Goal: Information Seeking & Learning: Learn about a topic

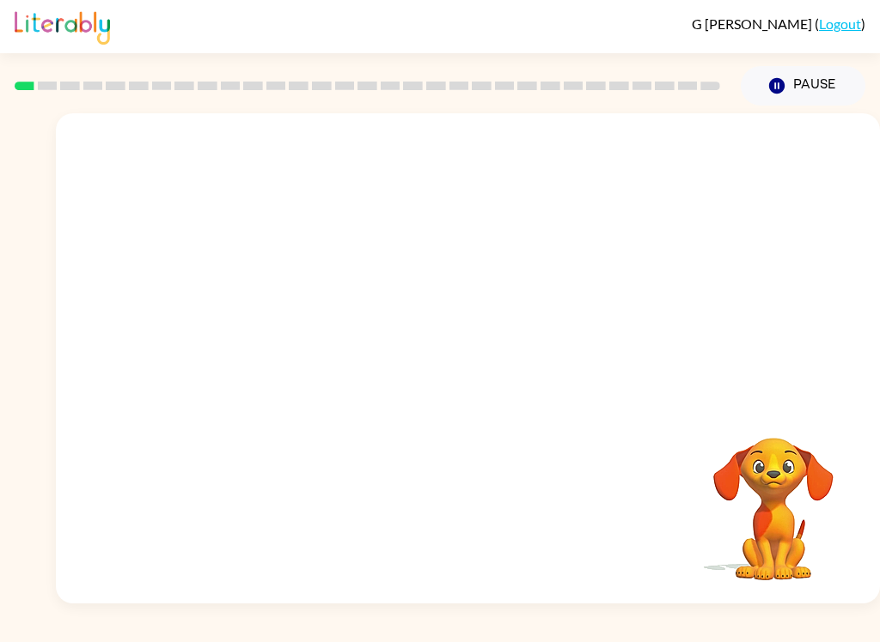
click at [265, 335] on video "Your browser must support playing .mp4 files to use Literably. Please try using…" at bounding box center [468, 257] width 824 height 289
click at [263, 321] on video "Your browser must support playing .mp4 files to use Literably. Please try using…" at bounding box center [468, 257] width 824 height 289
click at [267, 331] on video "Your browser must support playing .mp4 files to use Literably. Please try using…" at bounding box center [468, 257] width 824 height 289
click at [266, 330] on video "Your browser must support playing .mp4 files to use Literably. Please try using…" at bounding box center [468, 257] width 824 height 289
click at [275, 338] on video "Your browser must support playing .mp4 files to use Literably. Please try using…" at bounding box center [468, 257] width 824 height 289
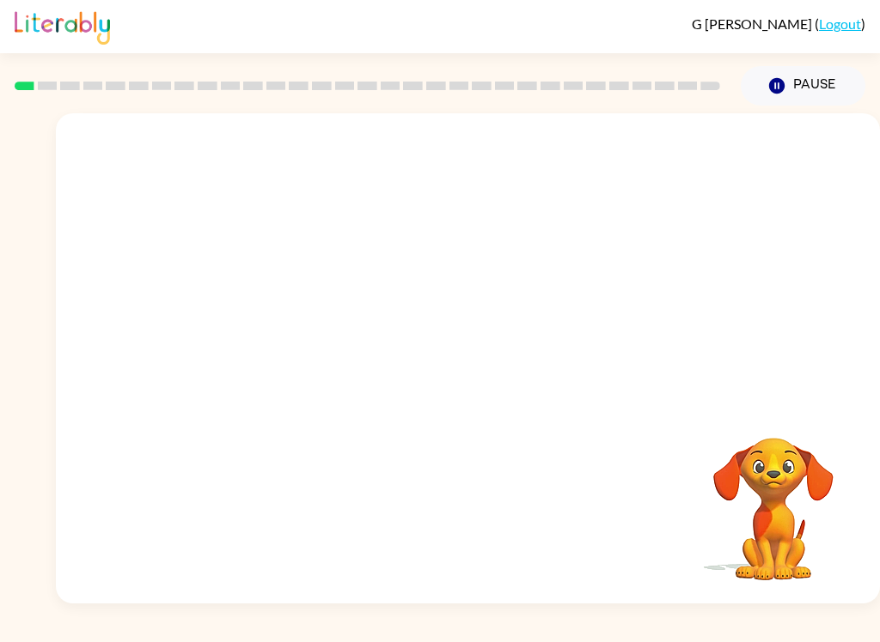
click at [691, 168] on video "Your browser must support playing .mp4 files to use Literably. Please try using…" at bounding box center [468, 257] width 824 height 289
click at [689, 155] on video "Your browser must support playing .mp4 files to use Literably. Please try using…" at bounding box center [468, 257] width 824 height 289
click at [708, 160] on video "Your browser must support playing .mp4 files to use Literably. Please try using…" at bounding box center [468, 257] width 824 height 289
click at [696, 168] on video "Your browser must support playing .mp4 files to use Literably. Please try using…" at bounding box center [468, 257] width 824 height 289
click at [704, 164] on video "Your browser must support playing .mp4 files to use Literably. Please try using…" at bounding box center [468, 257] width 824 height 289
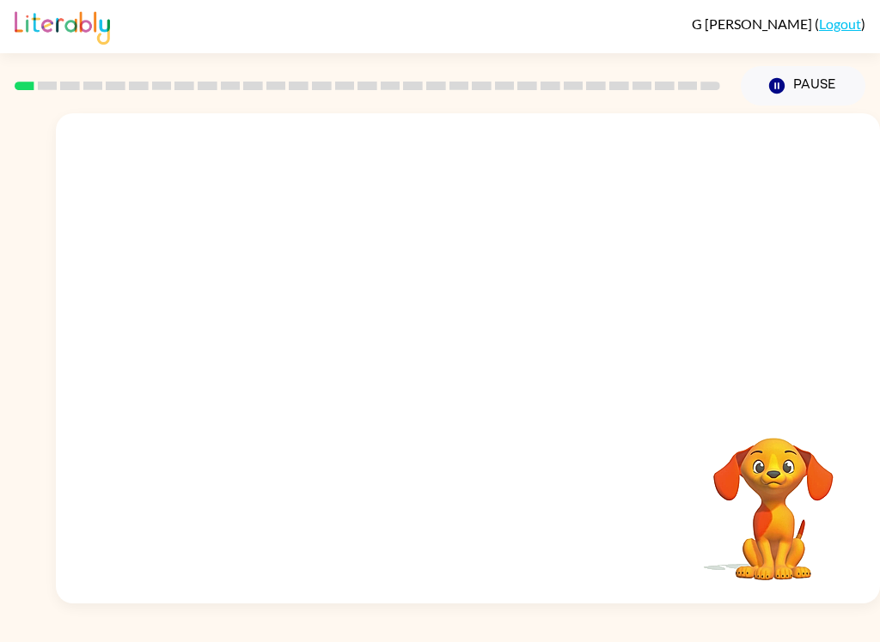
click at [268, 324] on video "Your browser must support playing .mp4 files to use Literably. Please try using…" at bounding box center [468, 257] width 824 height 289
click at [257, 318] on video "Your browser must support playing .mp4 files to use Literably. Please try using…" at bounding box center [468, 257] width 824 height 289
click at [242, 329] on video "Your browser must support playing .mp4 files to use Literably. Please try using…" at bounding box center [468, 257] width 824 height 289
click at [776, 239] on video "Your browser must support playing .mp4 files to use Literably. Please try using…" at bounding box center [468, 257] width 824 height 289
click at [471, 359] on icon "button" at bounding box center [468, 367] width 30 height 30
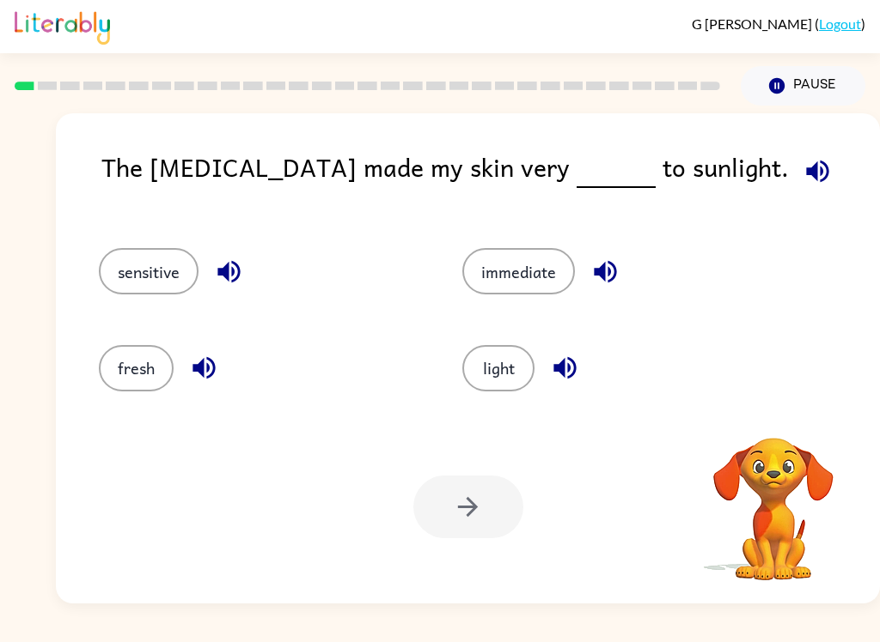
click at [136, 268] on button "sensitive" at bounding box center [149, 271] width 100 height 46
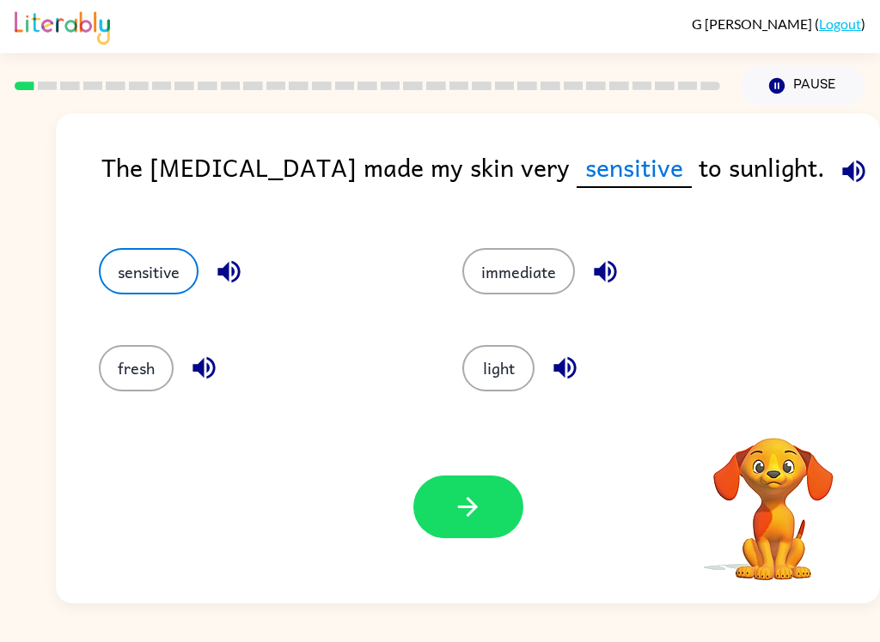
click at [508, 497] on button "button" at bounding box center [468, 507] width 110 height 63
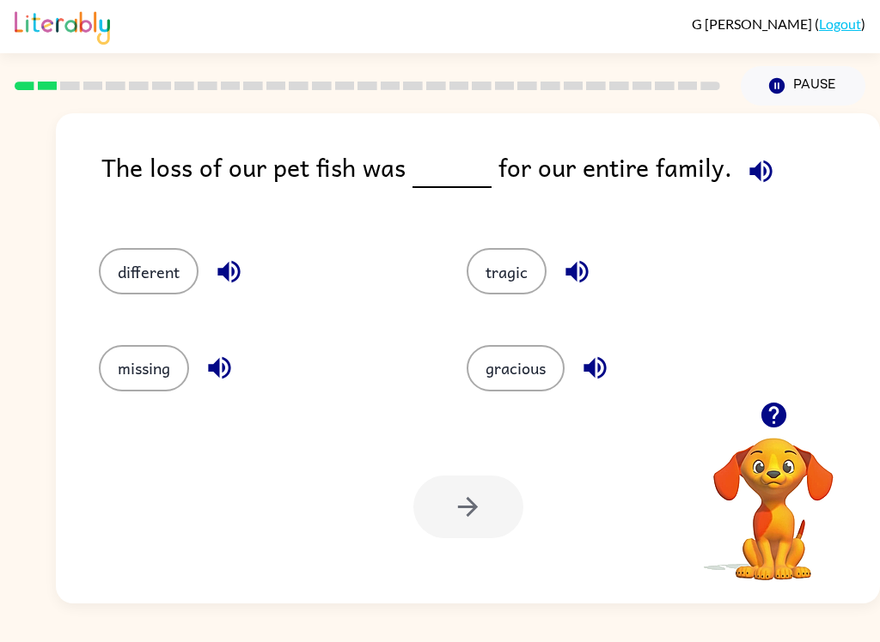
click at [760, 161] on icon "button" at bounding box center [761, 171] width 30 height 30
click at [229, 283] on icon "button" at bounding box center [229, 272] width 30 height 30
click at [156, 279] on button "different" at bounding box center [149, 271] width 100 height 46
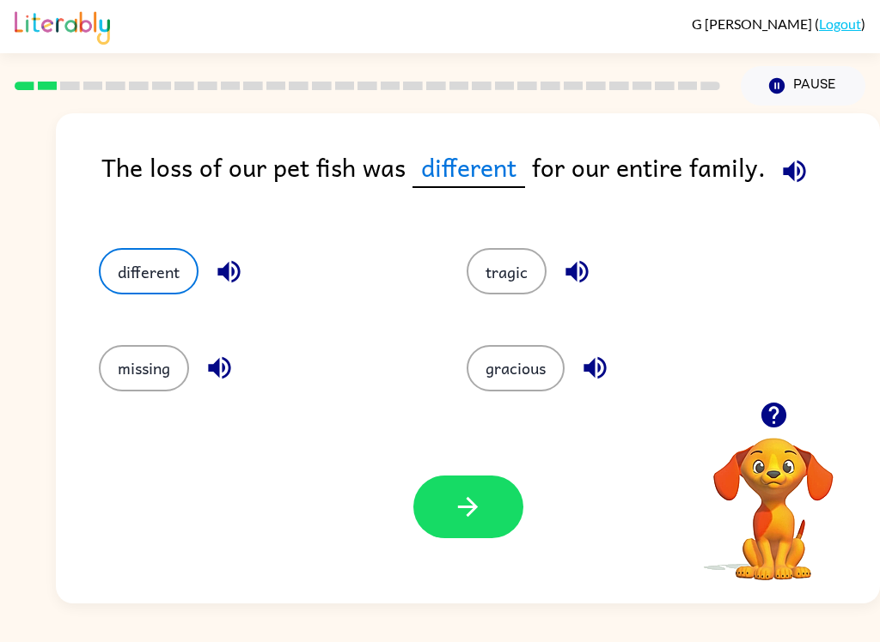
click at [490, 527] on button "button" at bounding box center [468, 507] width 110 height 63
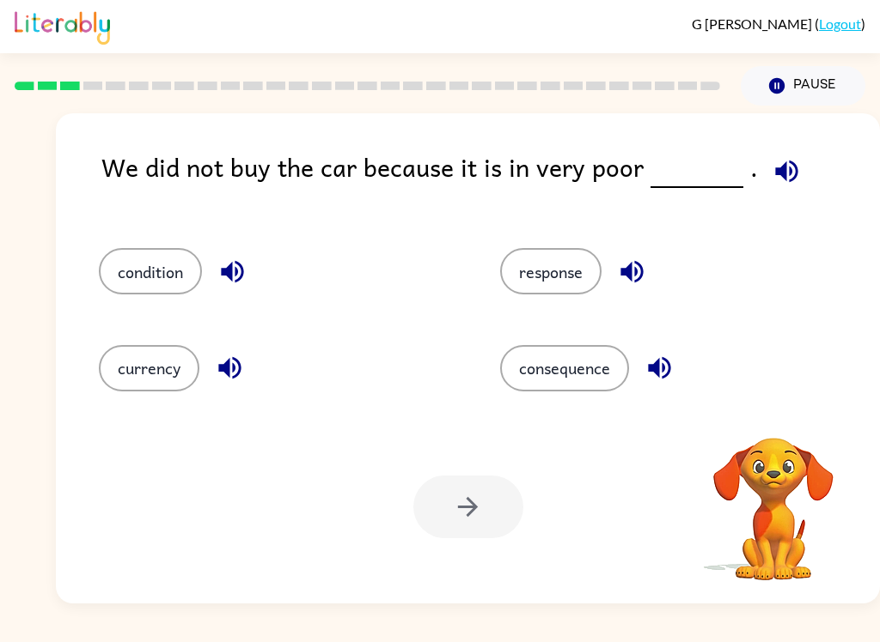
click at [786, 170] on icon "button" at bounding box center [786, 171] width 22 height 22
click at [783, 174] on icon "button" at bounding box center [786, 171] width 30 height 30
click at [782, 161] on icon "button" at bounding box center [786, 171] width 30 height 30
click at [785, 167] on icon "button" at bounding box center [786, 171] width 30 height 30
click at [659, 368] on icon "button" at bounding box center [659, 368] width 22 height 22
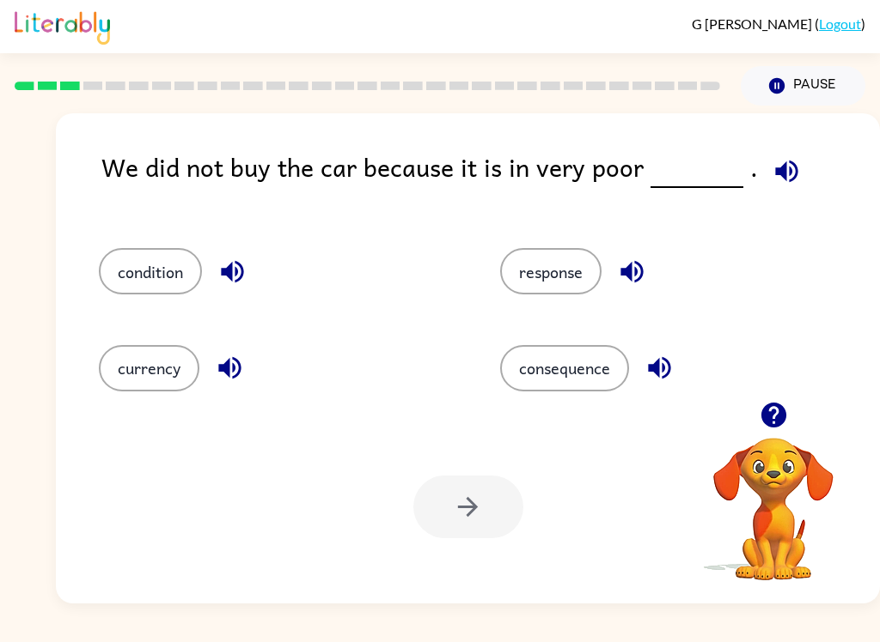
click at [586, 369] on button "consequence" at bounding box center [564, 368] width 129 height 46
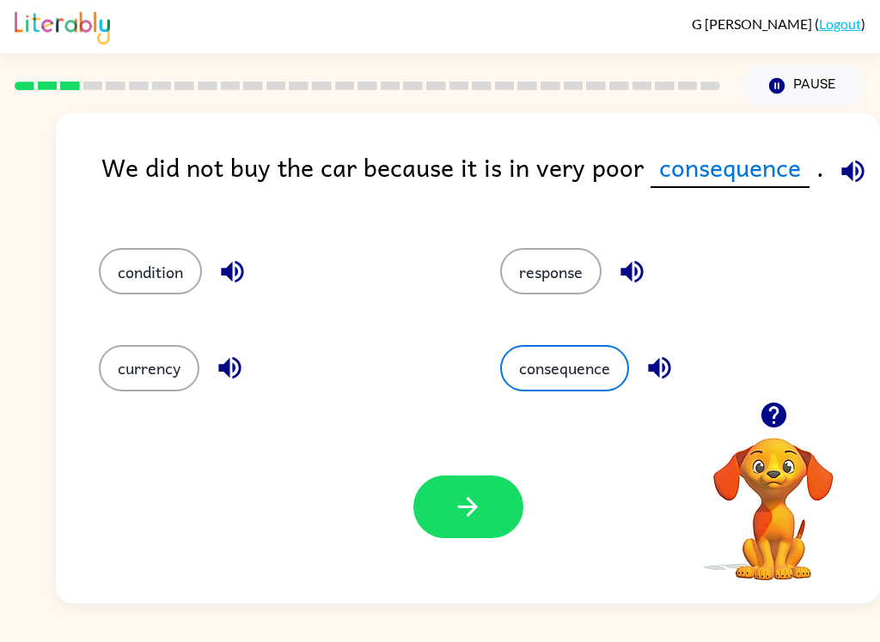
click at [848, 182] on icon "button" at bounding box center [852, 171] width 30 height 30
click at [132, 369] on button "currency" at bounding box center [149, 368] width 100 height 46
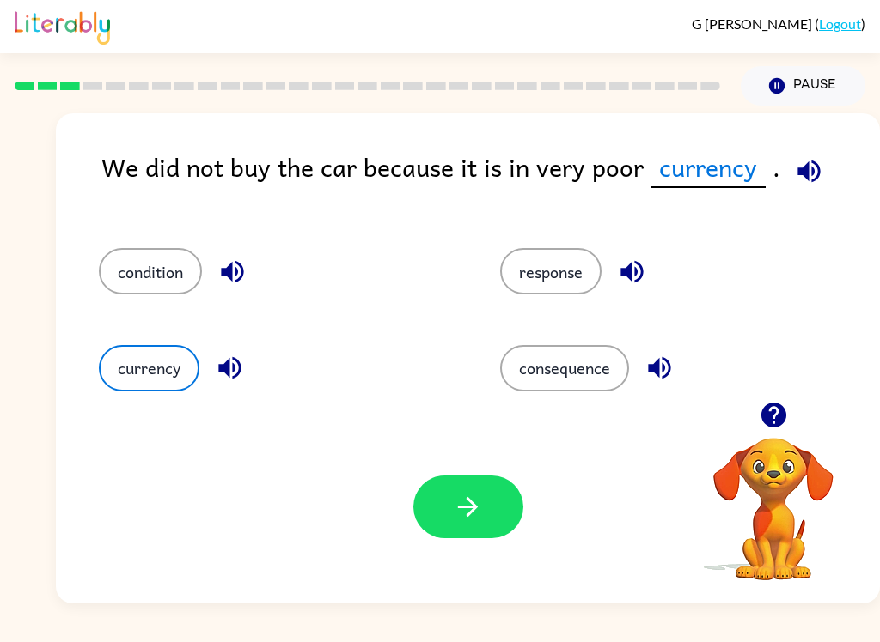
click at [218, 356] on icon "button" at bounding box center [230, 368] width 30 height 30
click at [808, 167] on icon "button" at bounding box center [809, 171] width 30 height 30
click at [156, 271] on button "condition" at bounding box center [150, 271] width 103 height 46
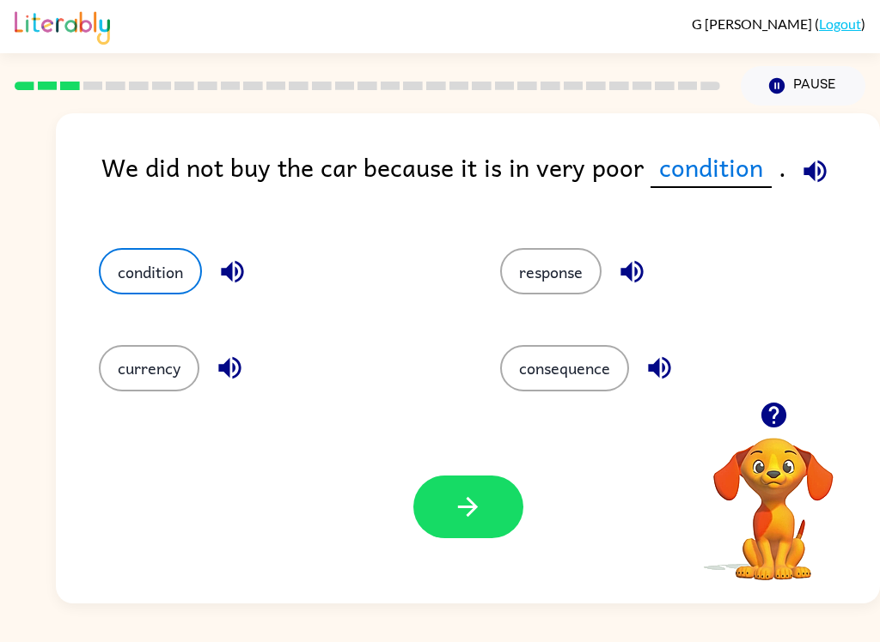
click at [581, 283] on button "response" at bounding box center [550, 271] width 101 height 46
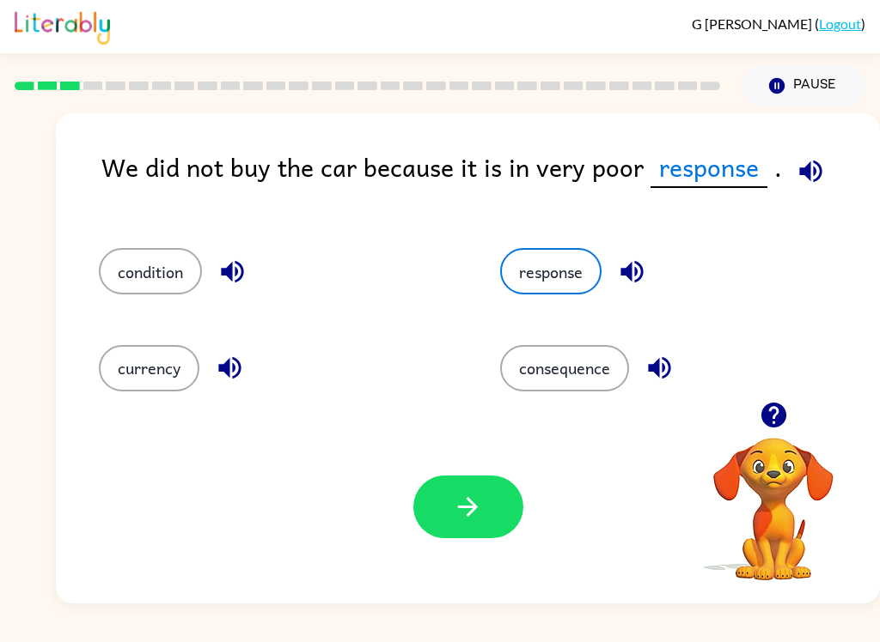
click at [816, 170] on icon "button" at bounding box center [810, 171] width 30 height 30
click at [145, 272] on button "condition" at bounding box center [150, 271] width 103 height 46
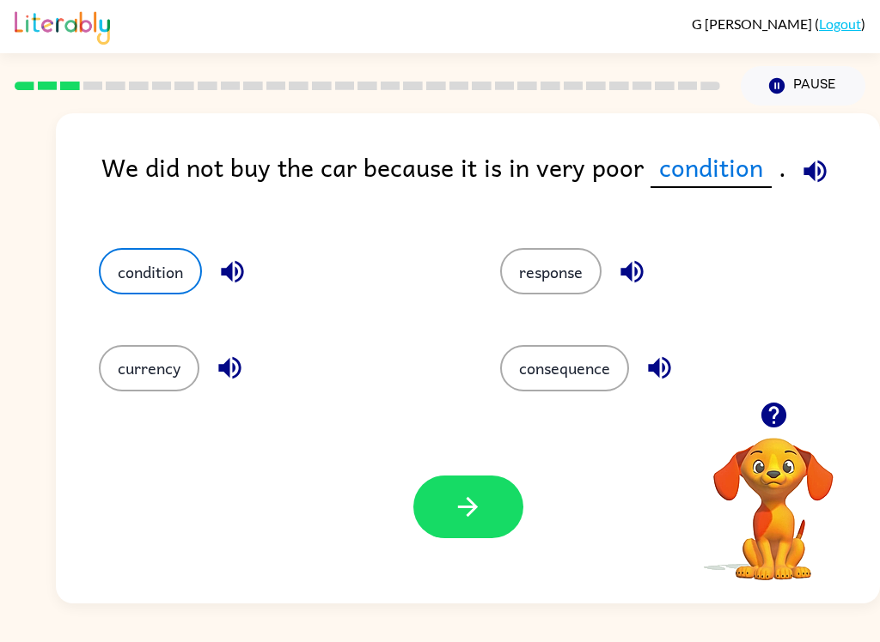
click at [517, 487] on div at bounding box center [468, 507] width 110 height 63
click at [517, 486] on div at bounding box center [468, 507] width 110 height 63
click at [501, 508] on button "button" at bounding box center [468, 507] width 110 height 63
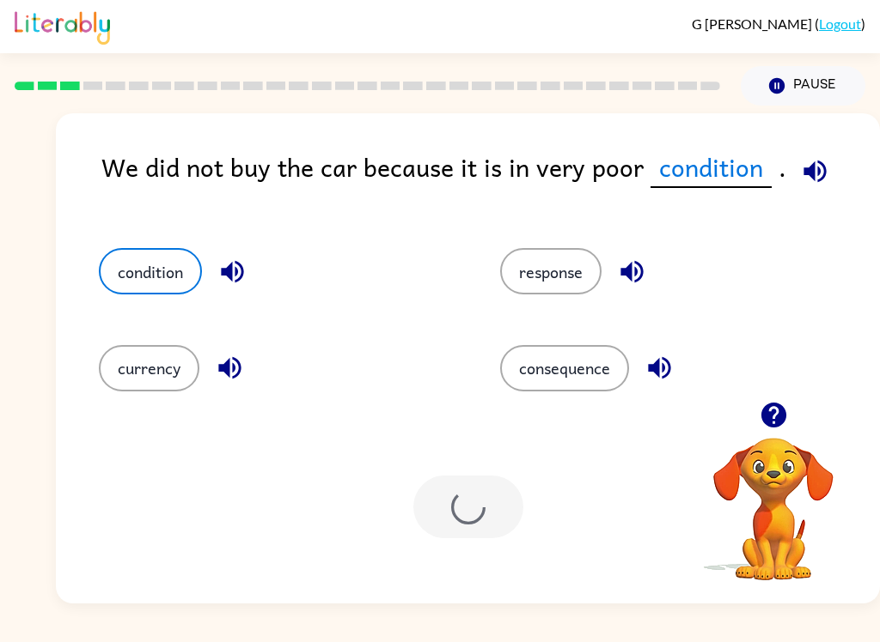
click at [533, 492] on div "Your browser must support playing .mp4 files to use Literably. Please try using…" at bounding box center [468, 507] width 824 height 193
click at [533, 491] on div "Your browser must support playing .mp4 files to use Literably. Please try using…" at bounding box center [468, 507] width 824 height 193
click at [136, 287] on button "condition" at bounding box center [150, 271] width 103 height 46
click at [113, 277] on button "condition" at bounding box center [150, 271] width 103 height 46
click at [100, 283] on button "condition" at bounding box center [150, 271] width 103 height 46
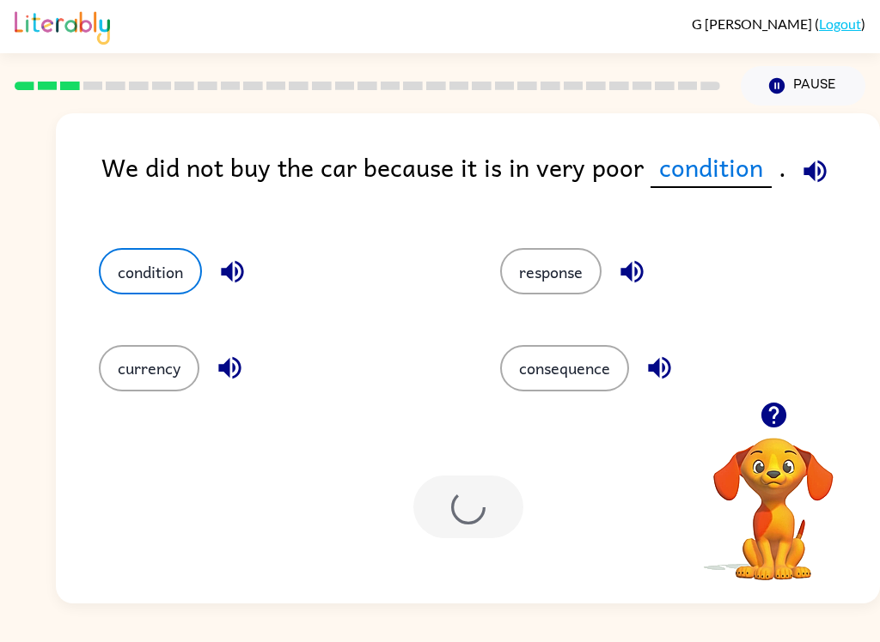
click at [112, 275] on button "condition" at bounding box center [150, 271] width 103 height 46
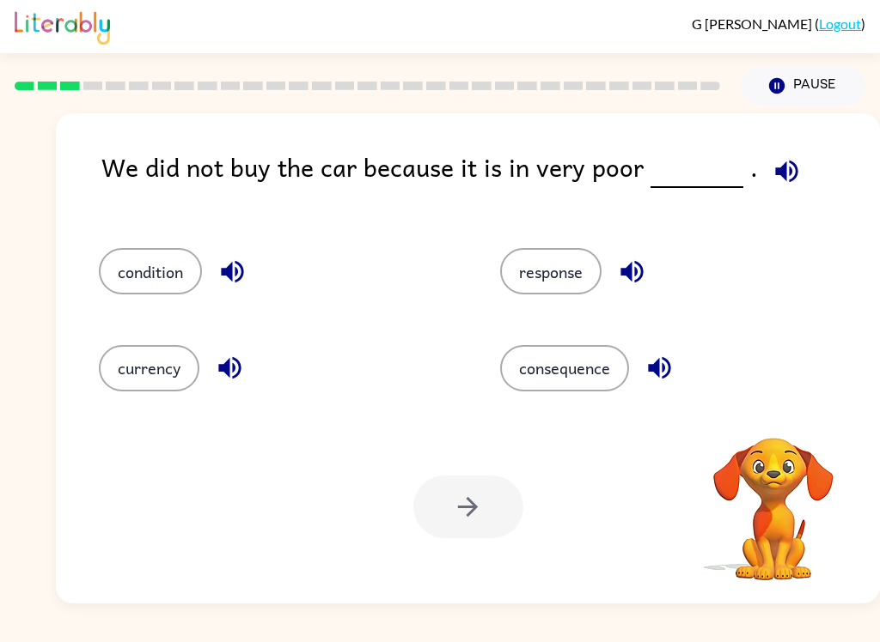
click at [153, 271] on button "condition" at bounding box center [150, 271] width 103 height 46
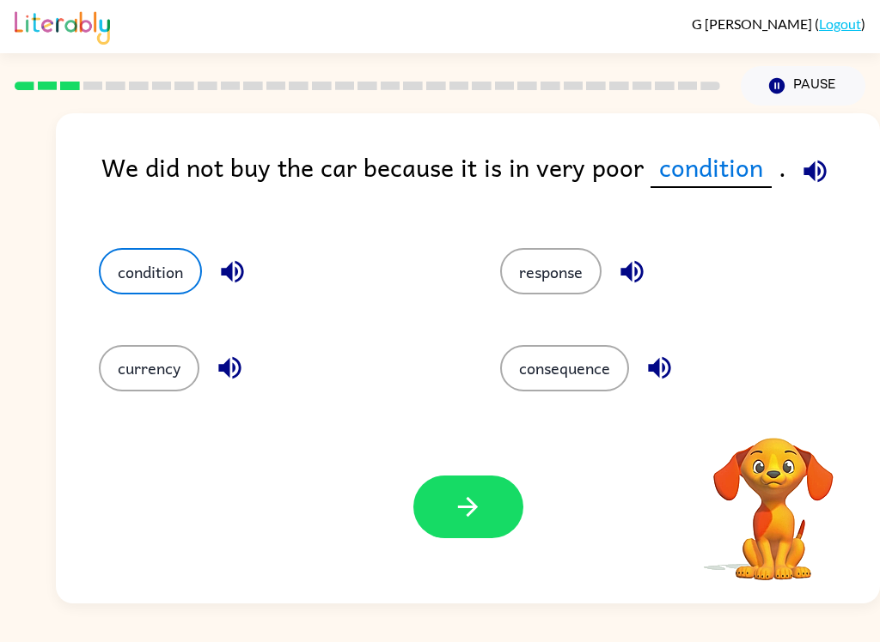
click at [468, 509] on icon "button" at bounding box center [468, 507] width 30 height 30
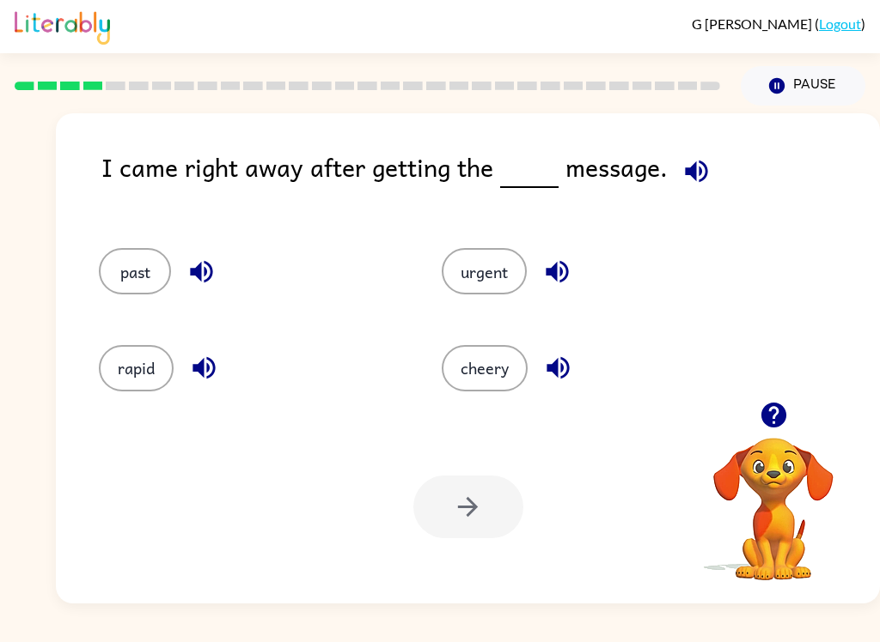
click at [476, 266] on button "urgent" at bounding box center [483, 271] width 85 height 46
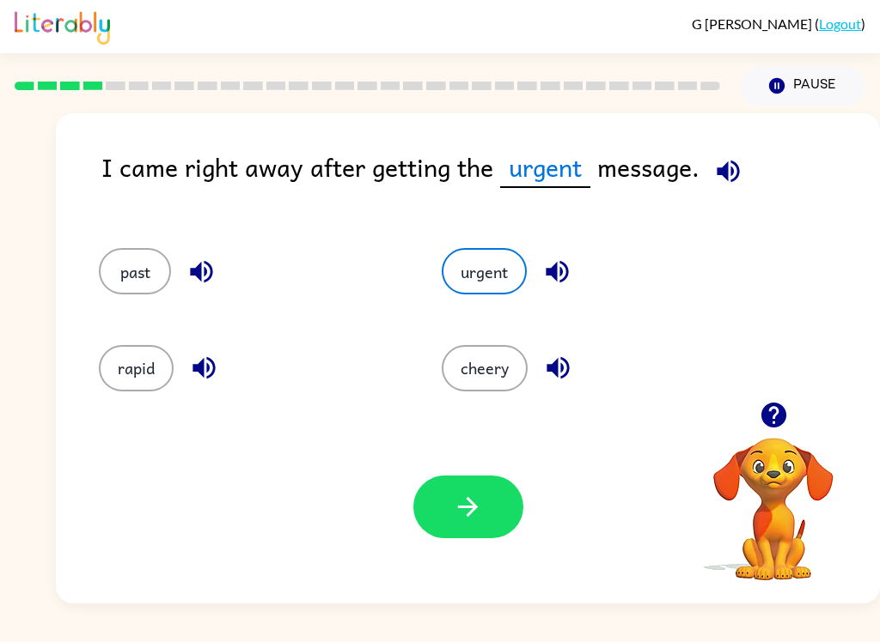
click at [472, 529] on button "button" at bounding box center [468, 507] width 110 height 63
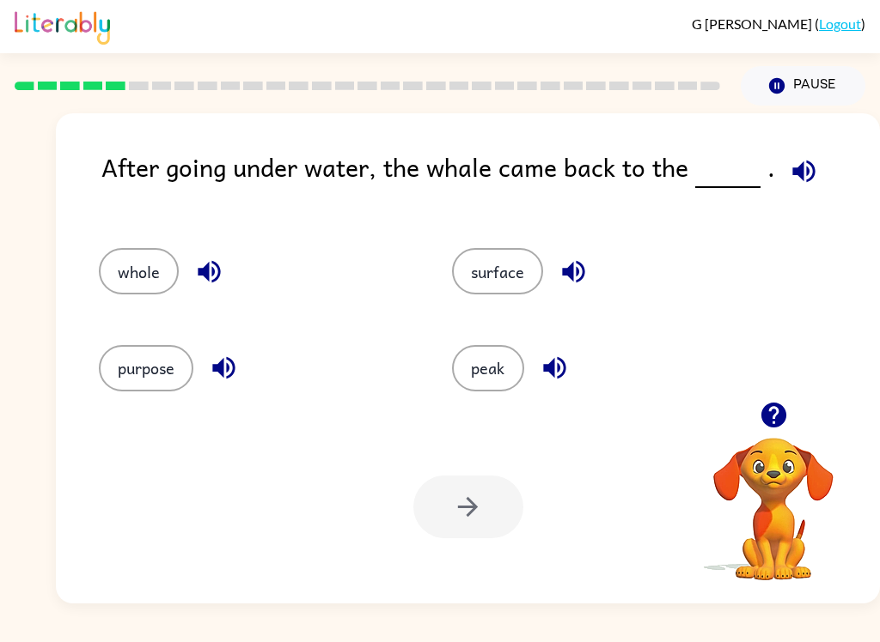
click at [512, 273] on button "surface" at bounding box center [497, 271] width 91 height 46
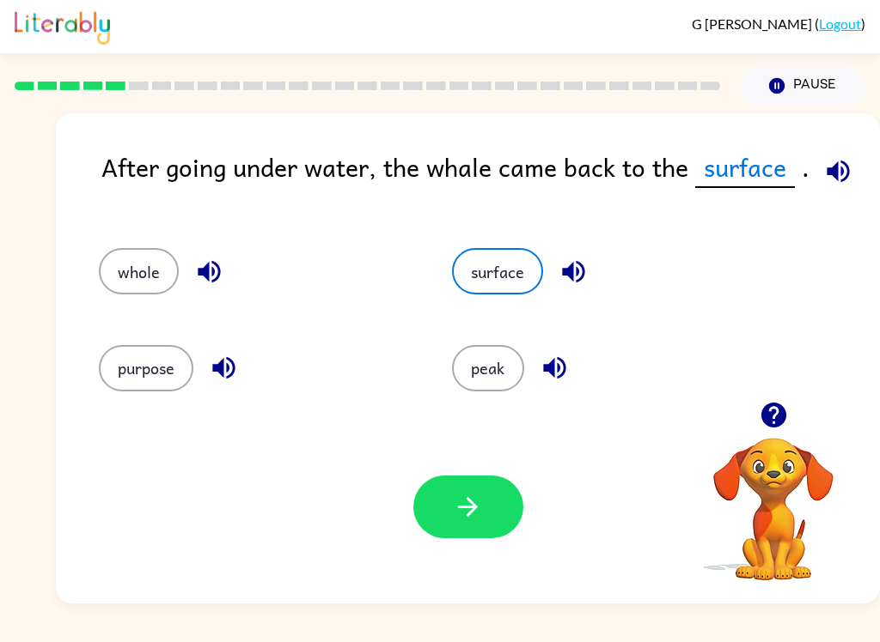
click at [482, 500] on icon "button" at bounding box center [468, 507] width 30 height 30
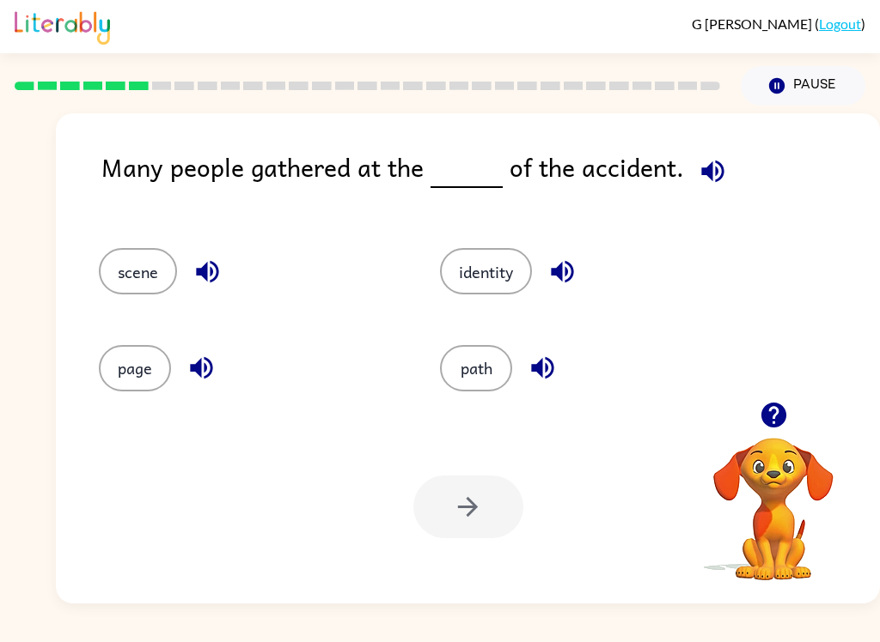
click at [492, 373] on button "path" at bounding box center [476, 368] width 72 height 46
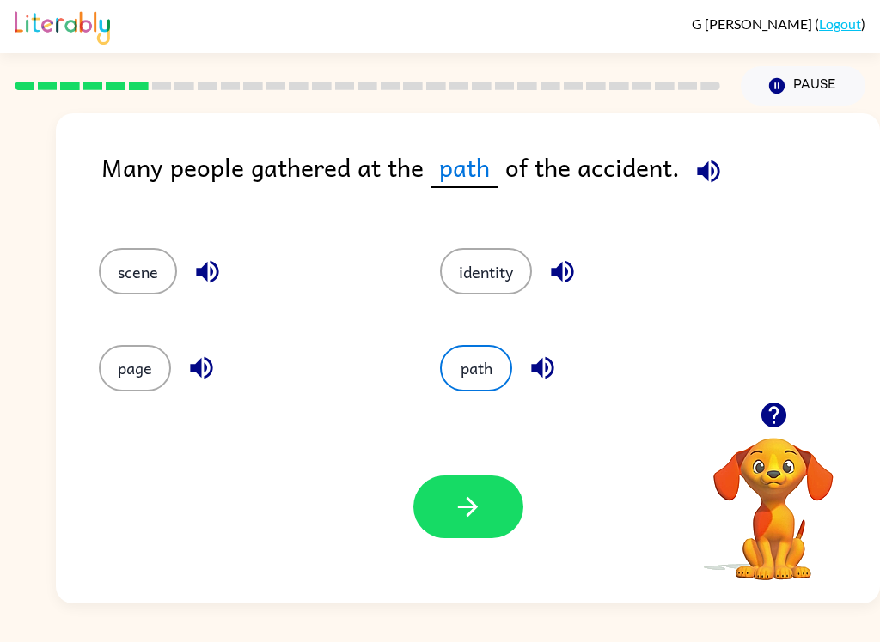
click at [143, 378] on button "page" at bounding box center [135, 368] width 72 height 46
click at [136, 270] on button "scene" at bounding box center [138, 271] width 78 height 46
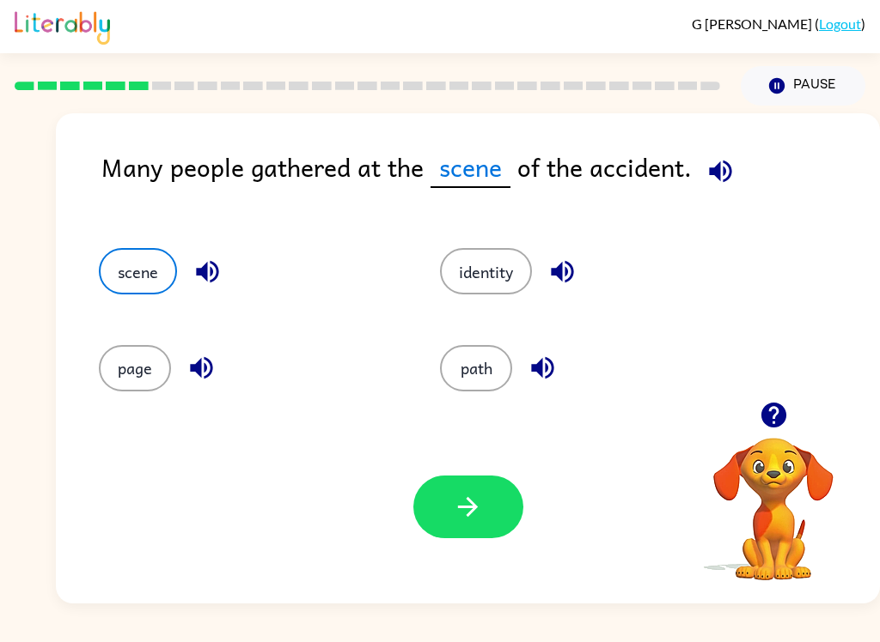
click at [488, 293] on button "identity" at bounding box center [486, 271] width 92 height 46
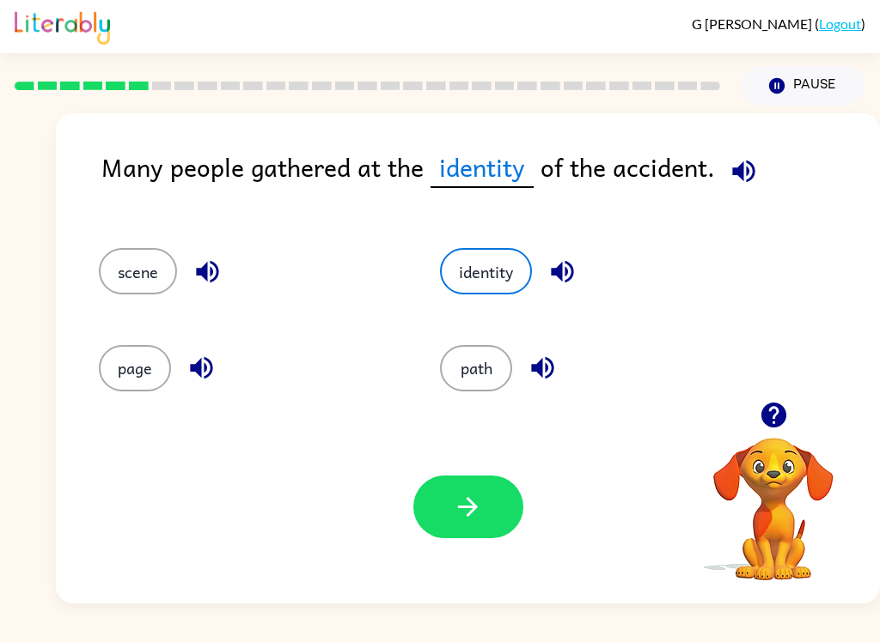
click at [475, 365] on button "path" at bounding box center [476, 368] width 72 height 46
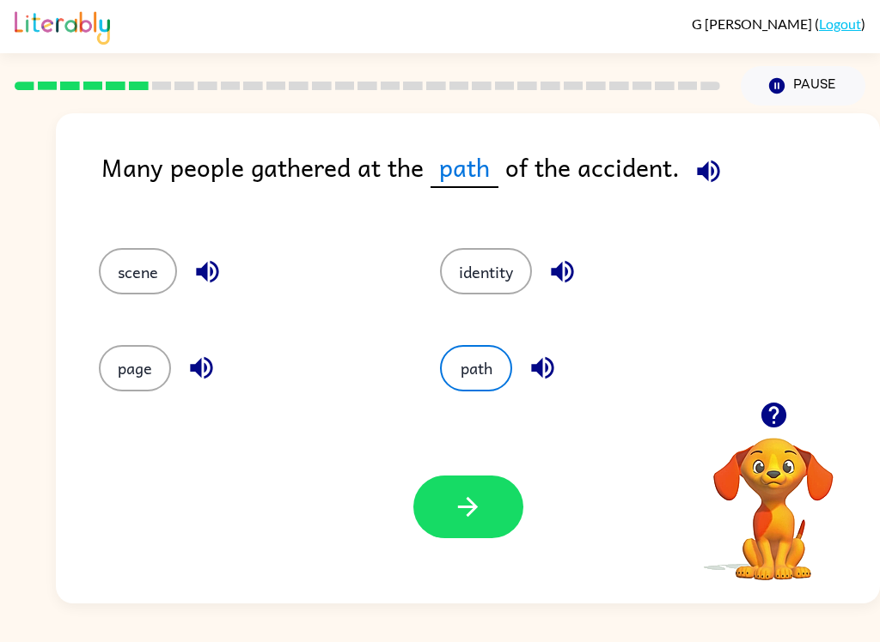
click at [165, 265] on button "scene" at bounding box center [138, 271] width 78 height 46
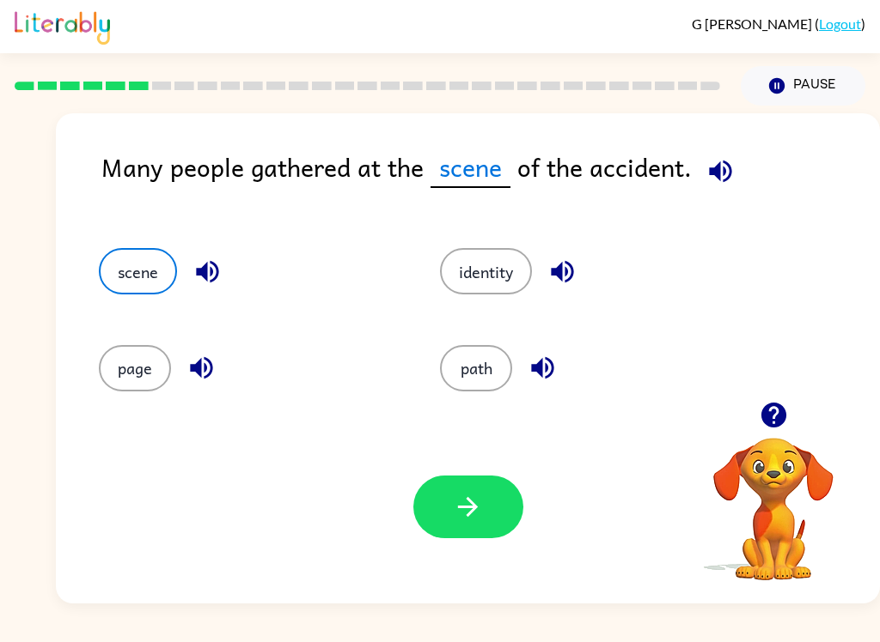
click at [513, 279] on button "identity" at bounding box center [486, 271] width 92 height 46
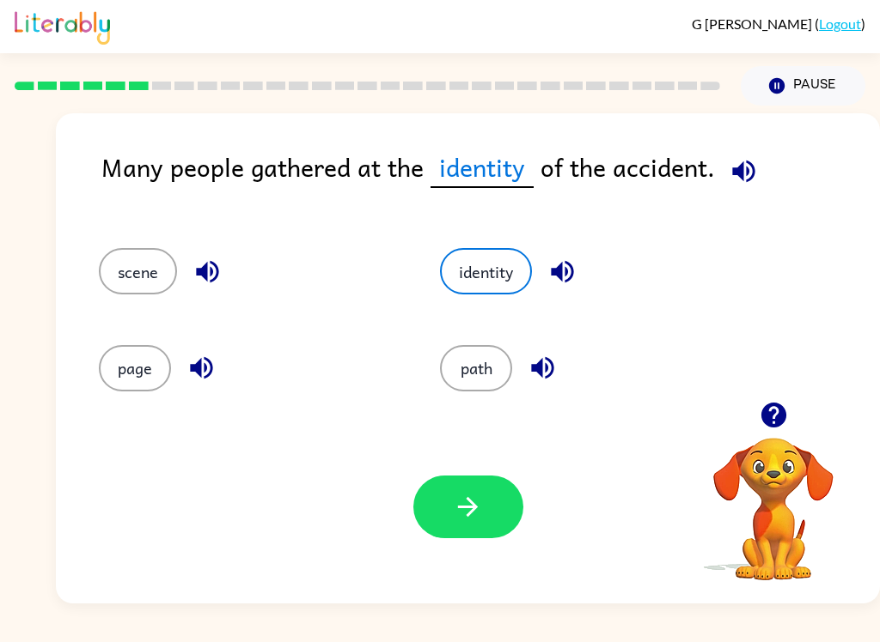
click at [102, 375] on button "page" at bounding box center [135, 368] width 72 height 46
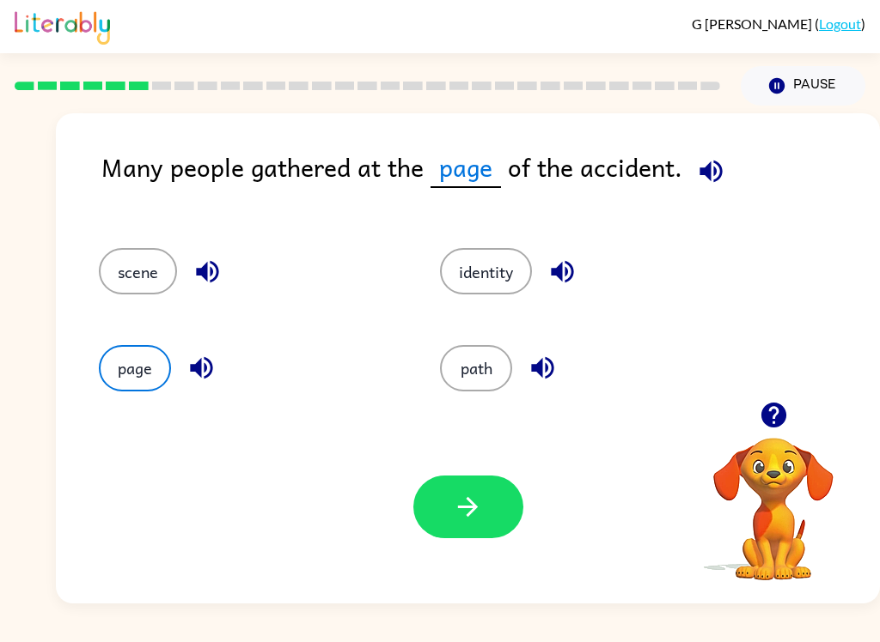
click at [486, 377] on button "path" at bounding box center [476, 368] width 72 height 46
click at [474, 513] on icon "button" at bounding box center [468, 507] width 30 height 30
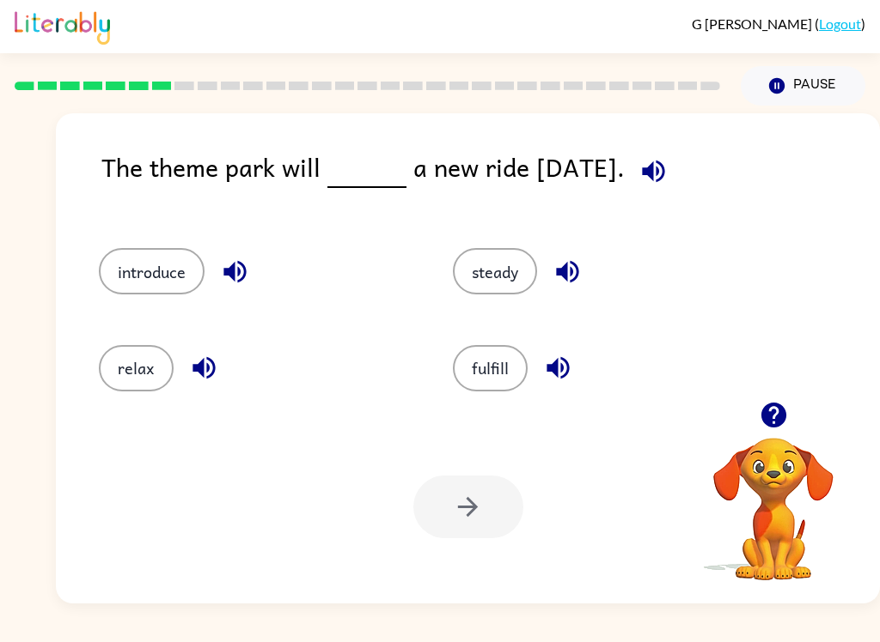
click at [115, 398] on div "relax" at bounding box center [243, 361] width 354 height 96
click at [161, 273] on button "introduce" at bounding box center [152, 271] width 106 height 46
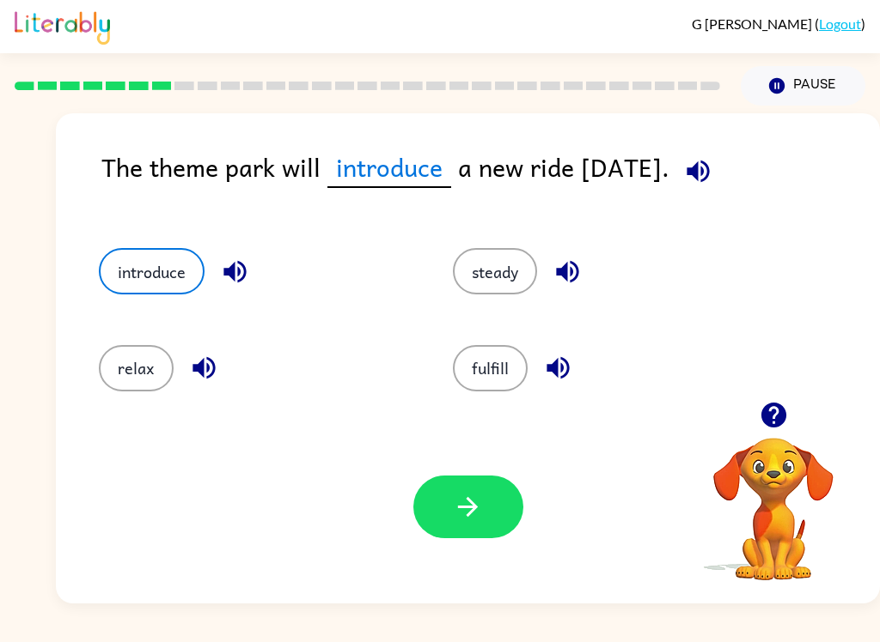
click at [477, 501] on icon "button" at bounding box center [468, 507] width 30 height 30
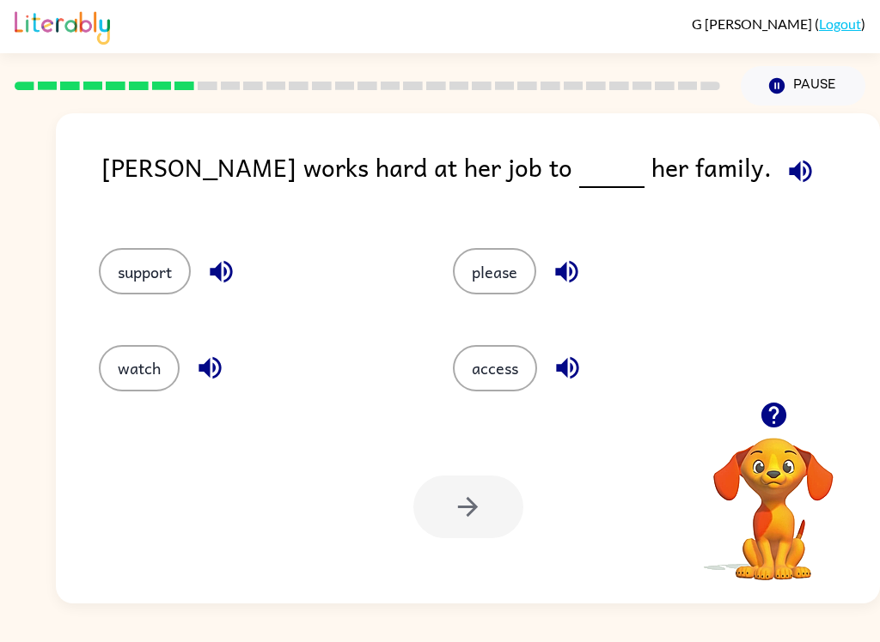
click at [130, 283] on button "support" at bounding box center [145, 271] width 92 height 46
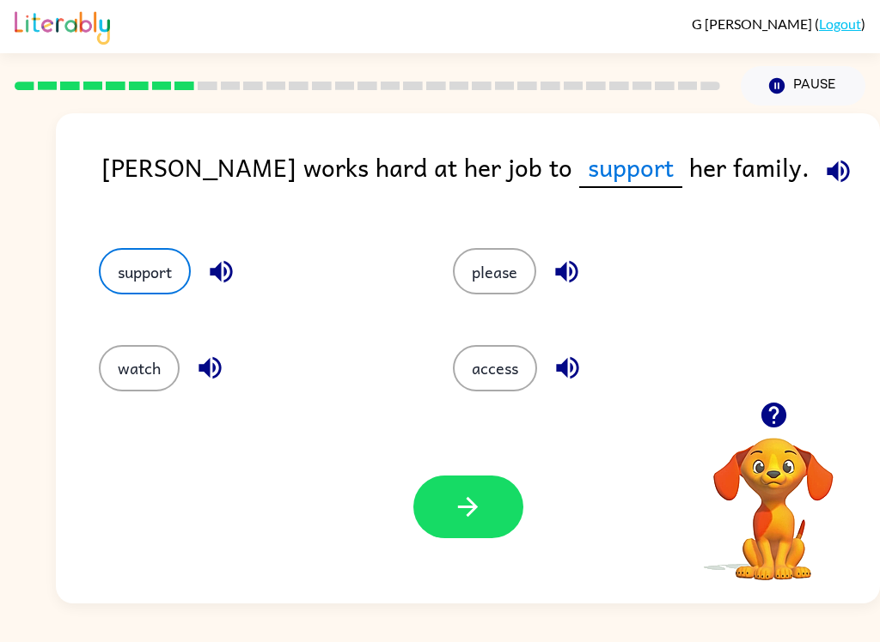
click at [500, 526] on button "button" at bounding box center [468, 507] width 110 height 63
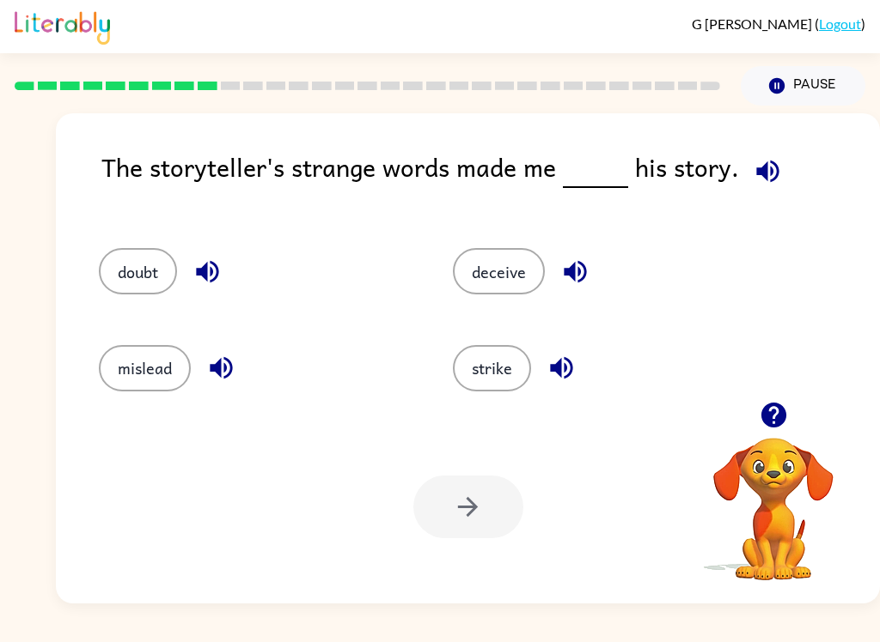
click at [508, 289] on button "deceive" at bounding box center [499, 271] width 92 height 46
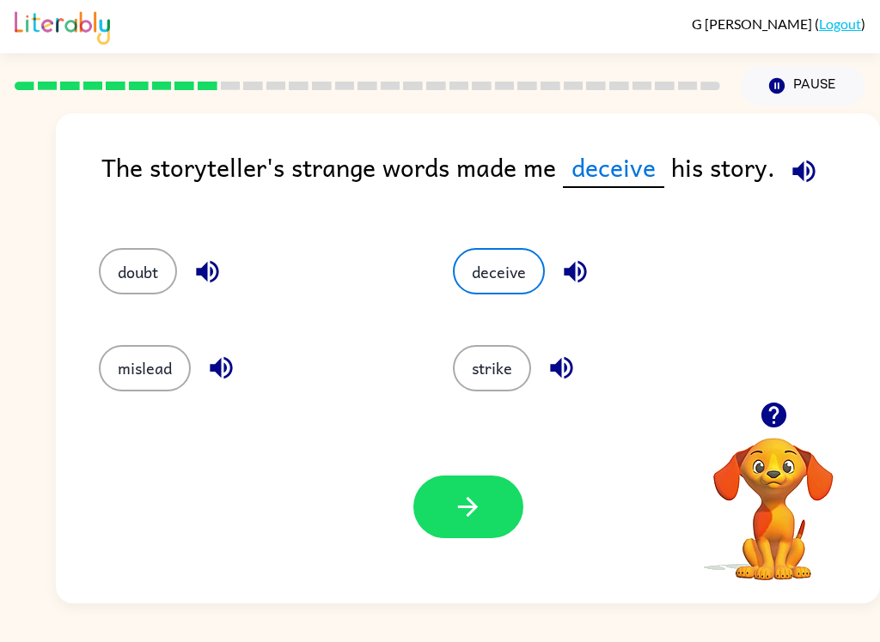
click at [149, 375] on button "mislead" at bounding box center [145, 368] width 92 height 46
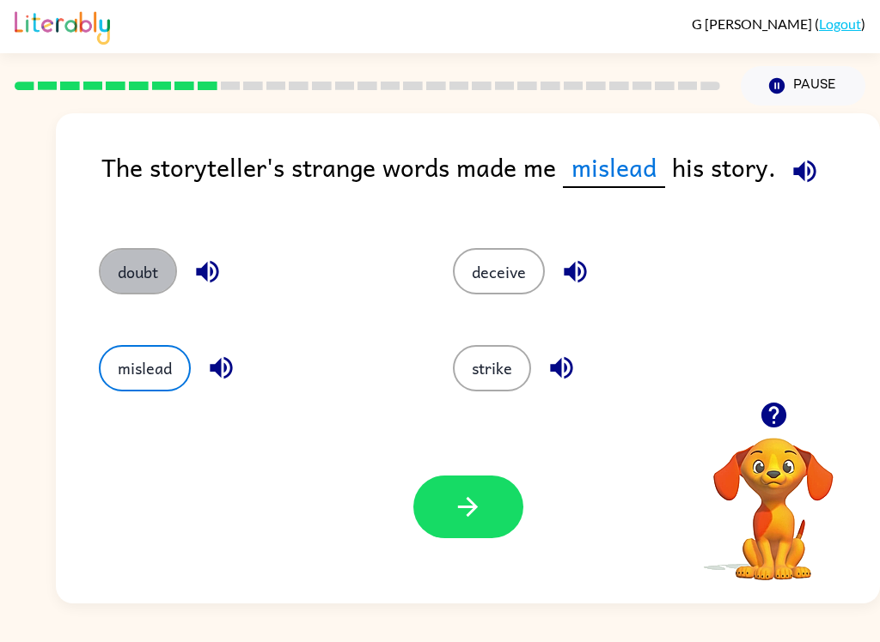
click at [135, 281] on button "doubt" at bounding box center [138, 271] width 78 height 46
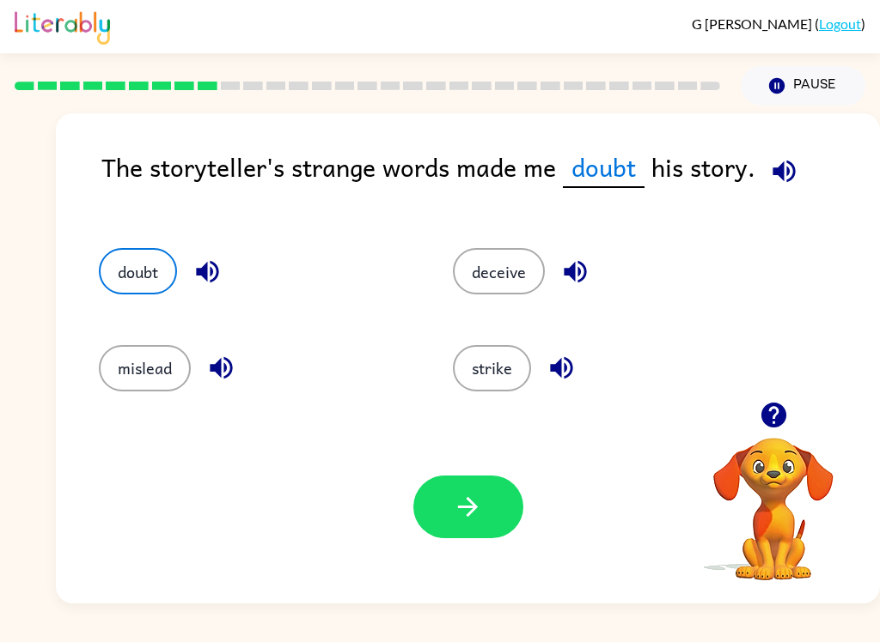
click at [476, 521] on icon "button" at bounding box center [468, 507] width 30 height 30
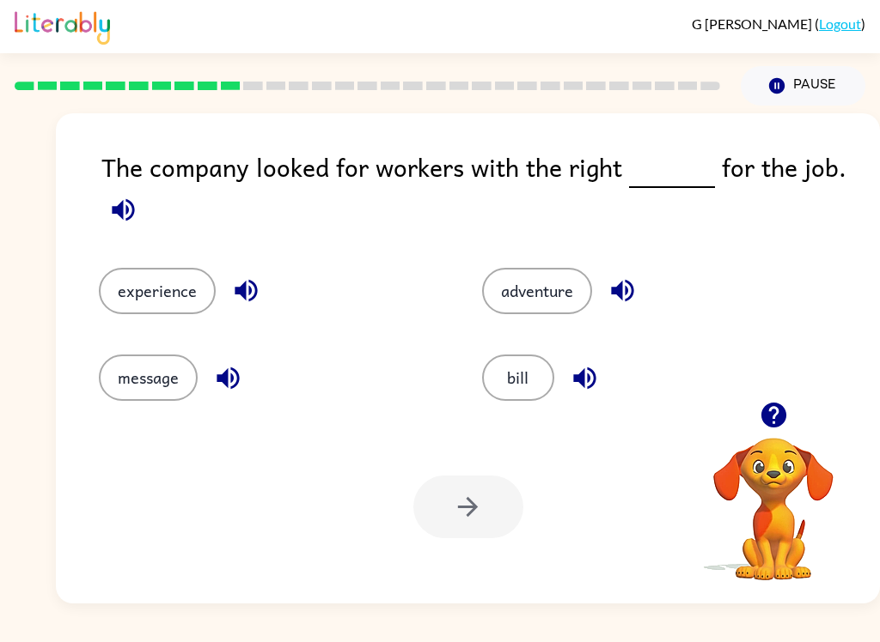
click at [174, 304] on button "experience" at bounding box center [157, 291] width 117 height 46
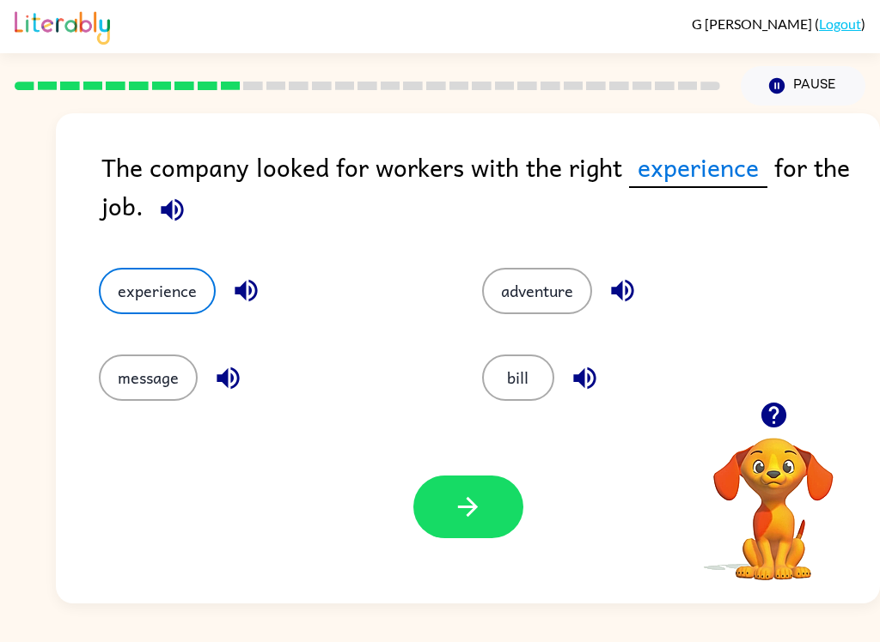
click at [464, 513] on icon "button" at bounding box center [468, 507] width 30 height 30
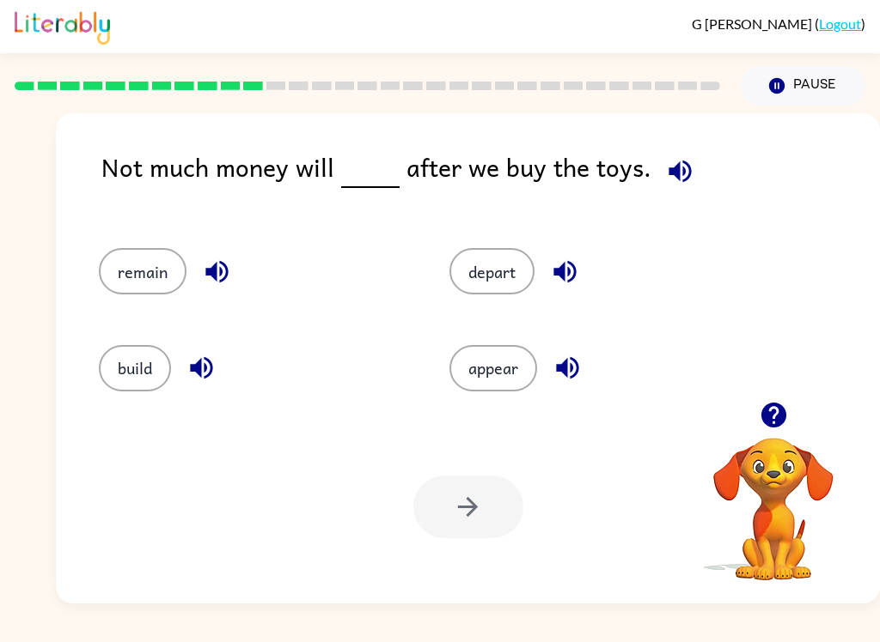
click at [120, 272] on button "remain" at bounding box center [143, 271] width 88 height 46
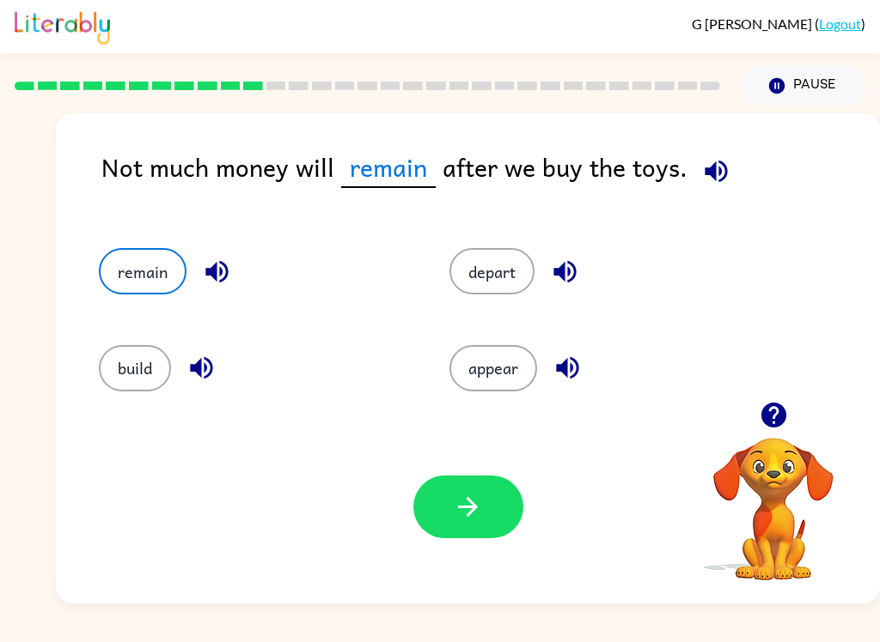
click at [127, 288] on button "remain" at bounding box center [143, 271] width 88 height 46
click at [518, 386] on button "appear" at bounding box center [493, 368] width 88 height 46
click at [502, 295] on button "depart" at bounding box center [491, 271] width 85 height 46
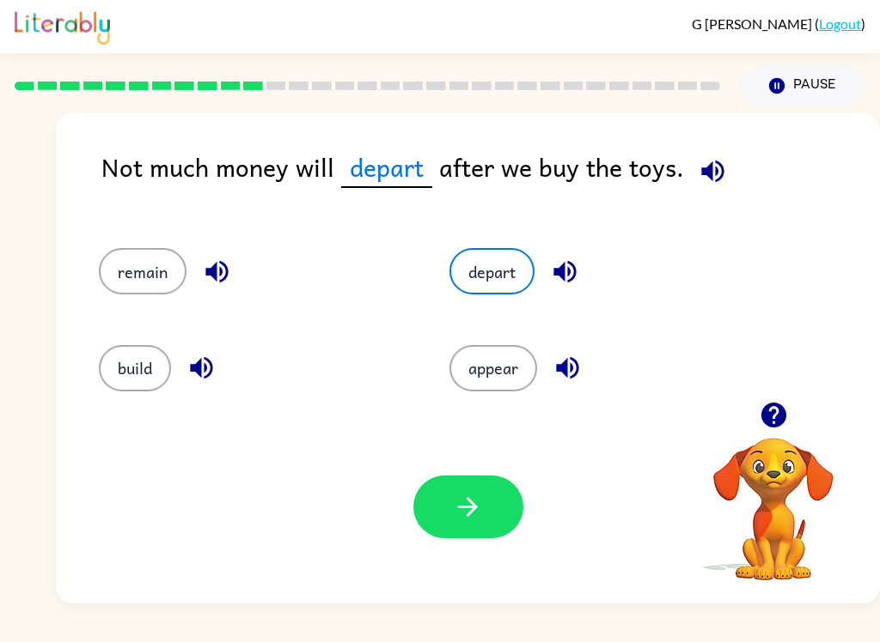
click at [520, 368] on button "appear" at bounding box center [493, 368] width 88 height 46
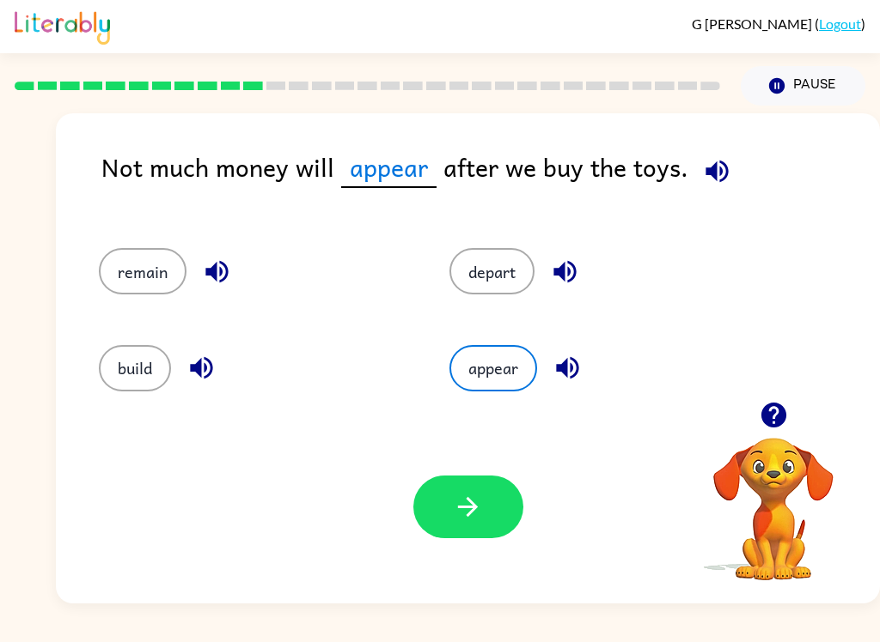
click at [483, 503] on button "button" at bounding box center [468, 507] width 110 height 63
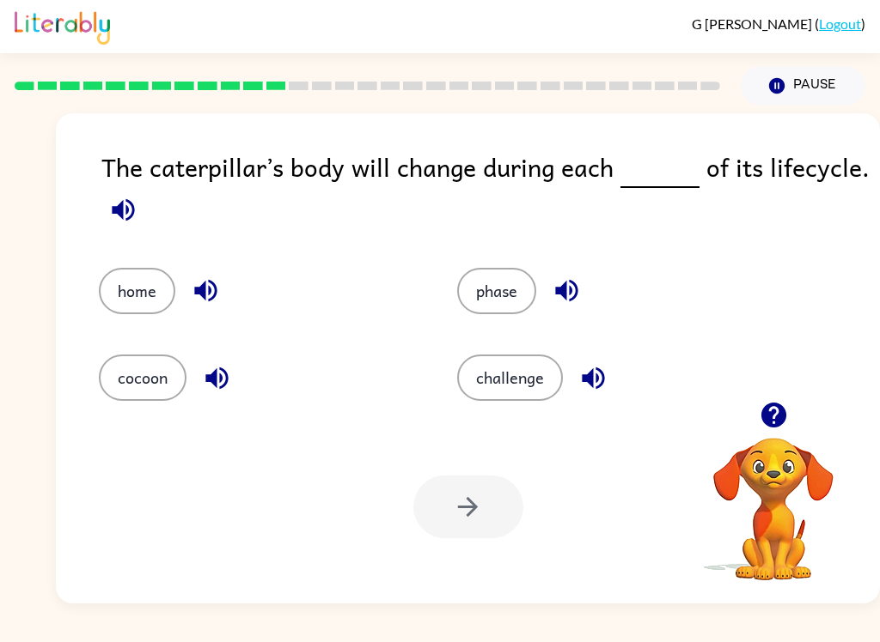
click at [494, 301] on button "phase" at bounding box center [496, 291] width 79 height 46
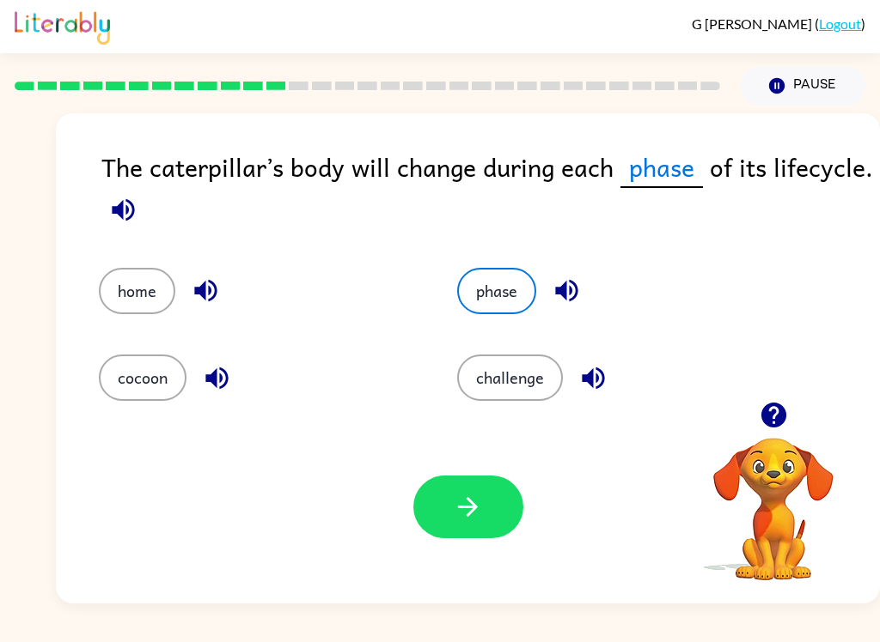
click at [482, 552] on div "Your browser must support playing .mp4 files to use Literably. Please try using…" at bounding box center [468, 507] width 824 height 193
click at [479, 523] on button "button" at bounding box center [468, 507] width 110 height 63
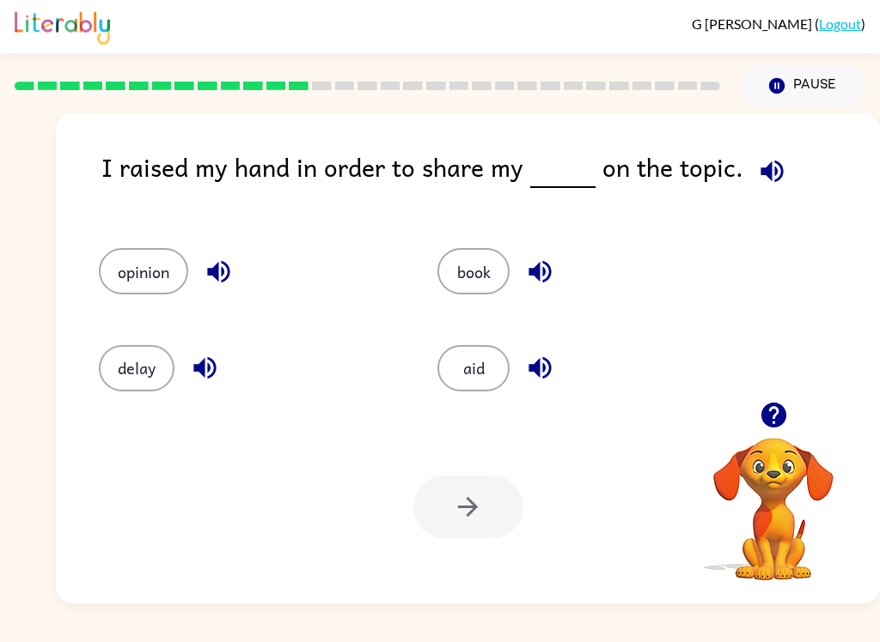
click at [124, 267] on button "opinion" at bounding box center [143, 271] width 89 height 46
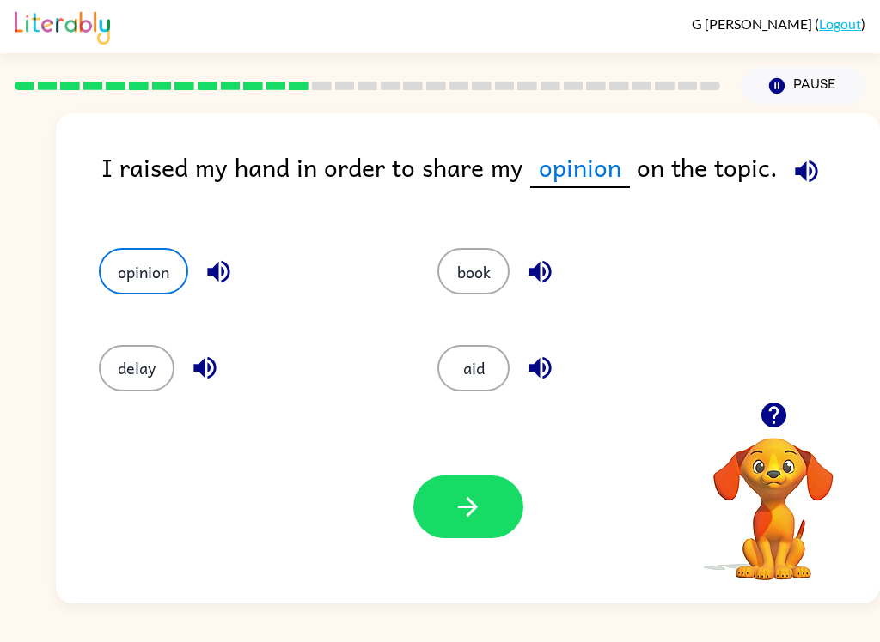
click at [479, 494] on icon "button" at bounding box center [468, 507] width 30 height 30
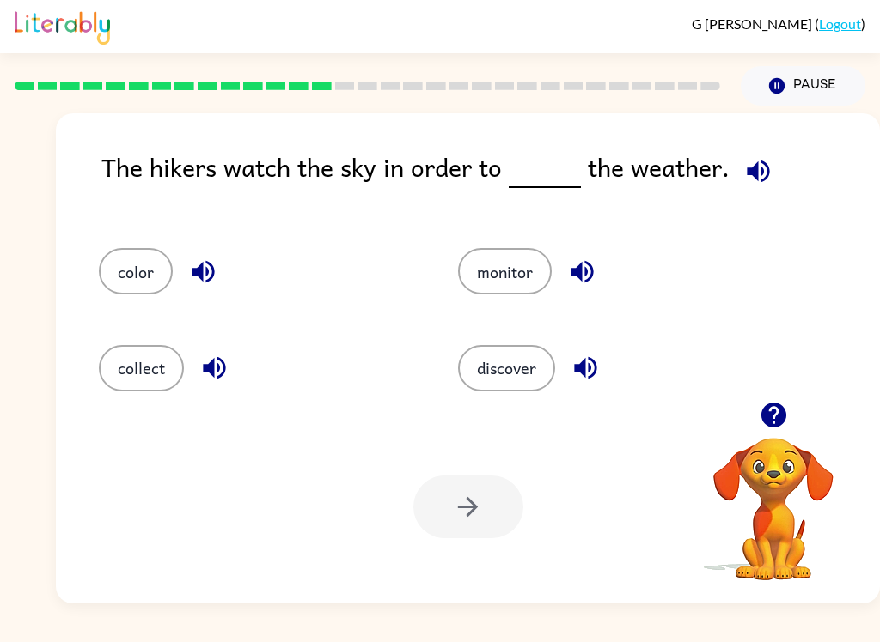
click at [508, 295] on button "monitor" at bounding box center [505, 271] width 94 height 46
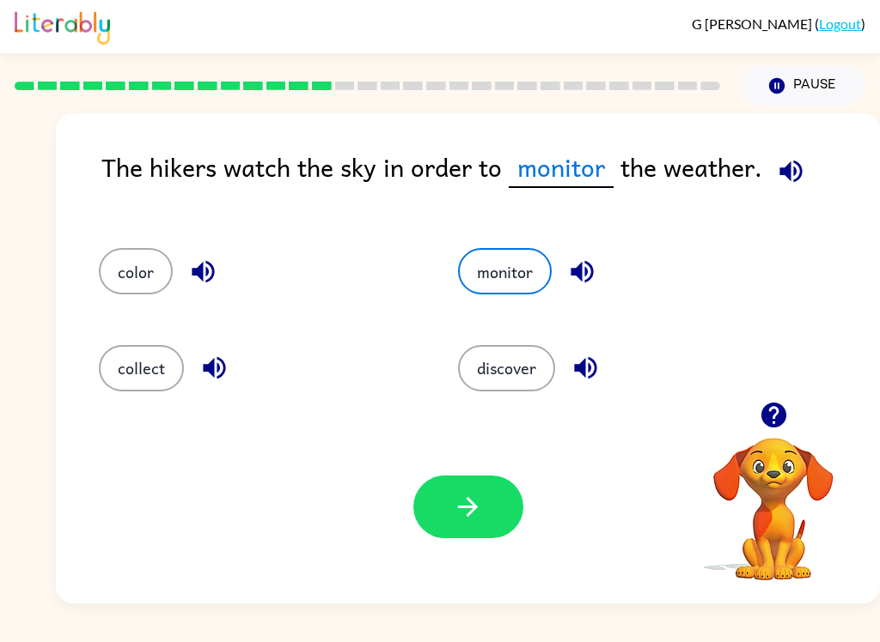
click at [493, 510] on button "button" at bounding box center [468, 507] width 110 height 63
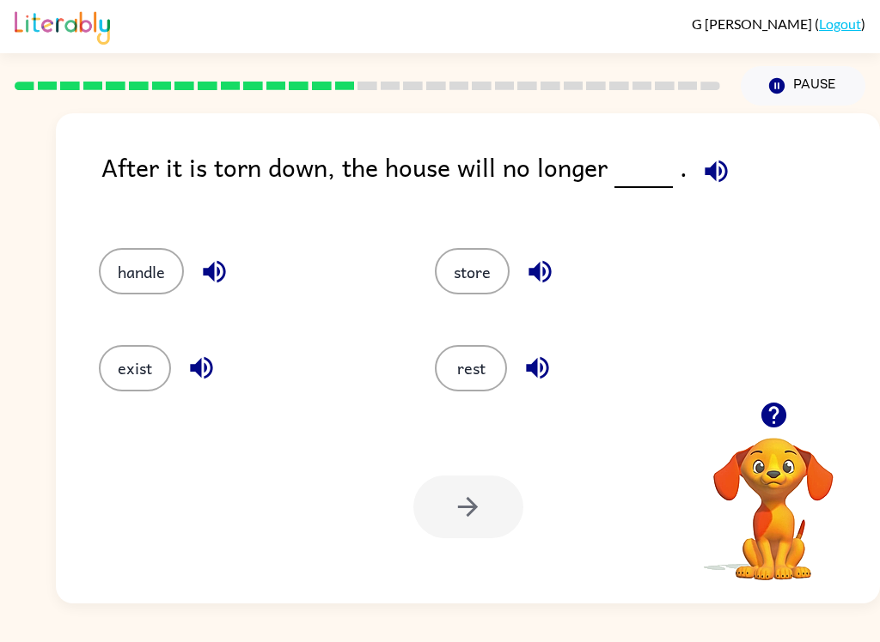
click at [487, 279] on button "store" at bounding box center [472, 271] width 75 height 46
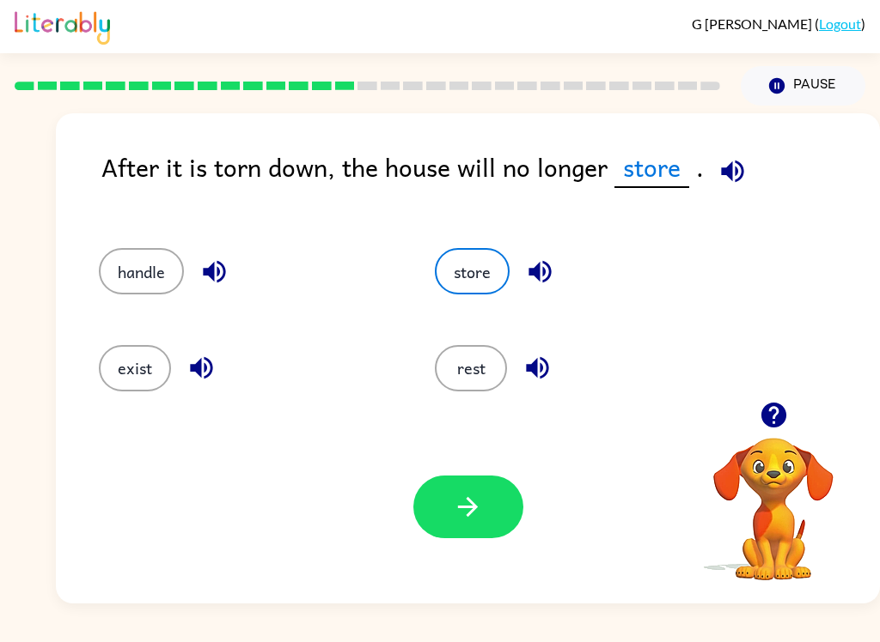
click at [125, 370] on button "exist" at bounding box center [135, 368] width 72 height 46
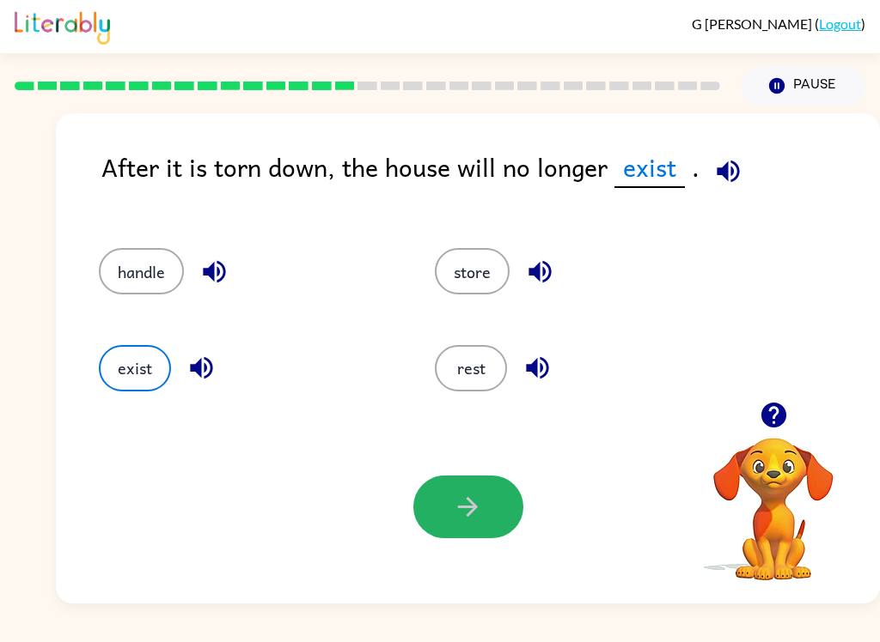
click at [474, 507] on icon "button" at bounding box center [468, 507] width 20 height 20
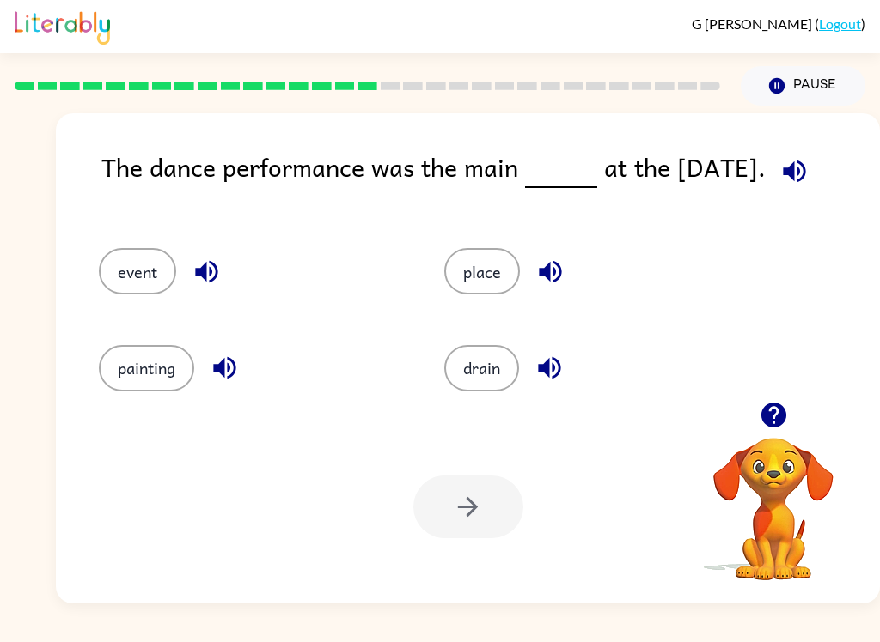
click at [131, 295] on button "event" at bounding box center [137, 271] width 77 height 46
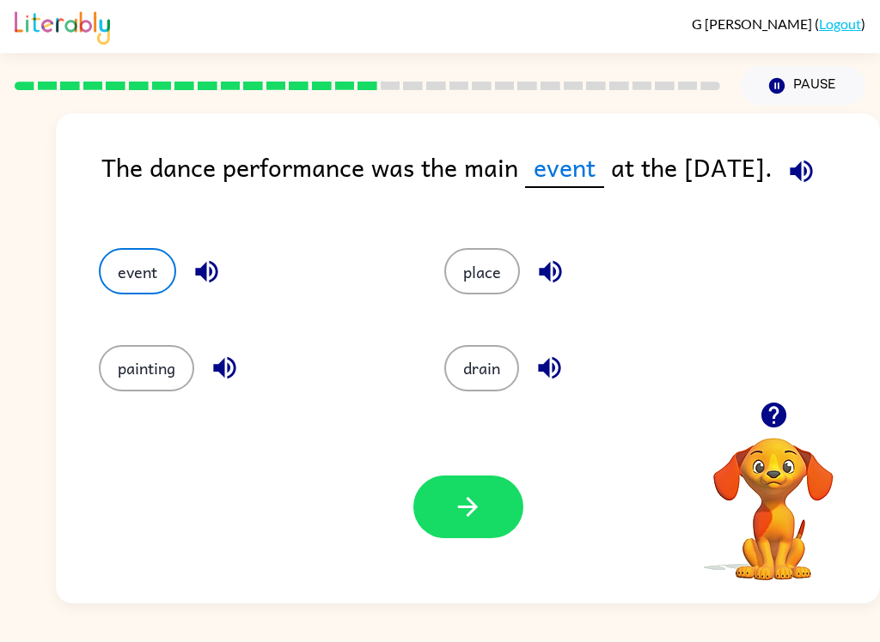
click at [496, 510] on button "button" at bounding box center [468, 507] width 110 height 63
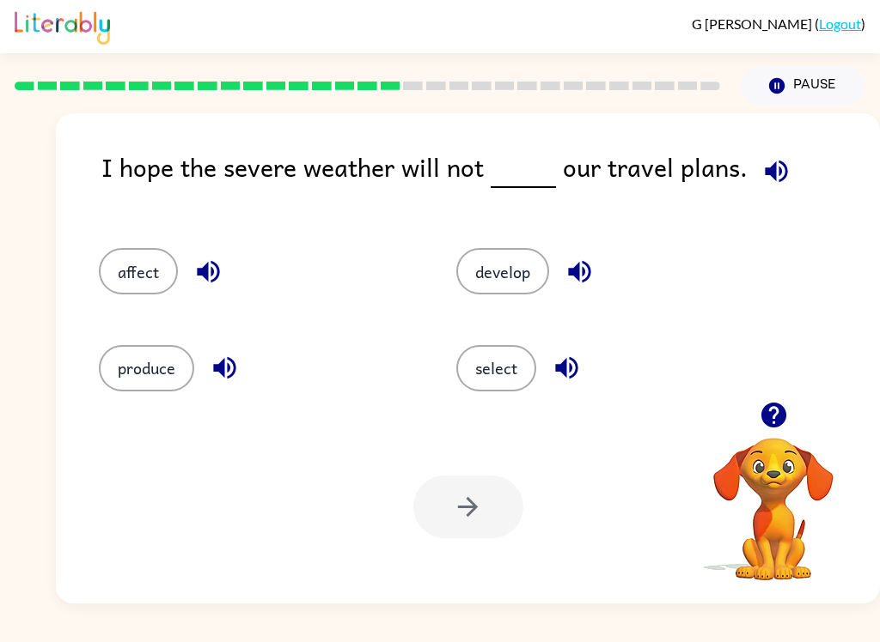
click at [135, 289] on button "affect" at bounding box center [138, 271] width 79 height 46
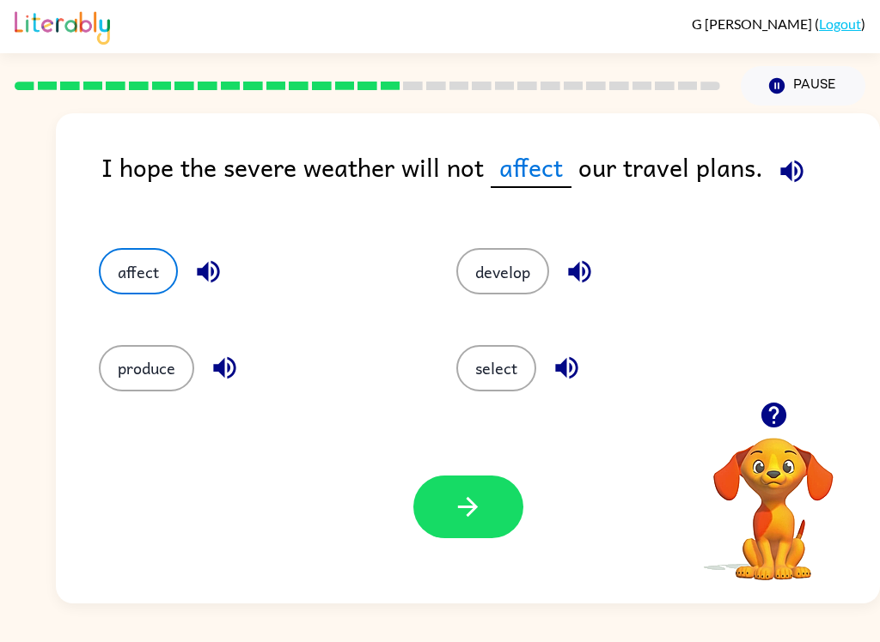
click at [460, 533] on button "button" at bounding box center [468, 507] width 110 height 63
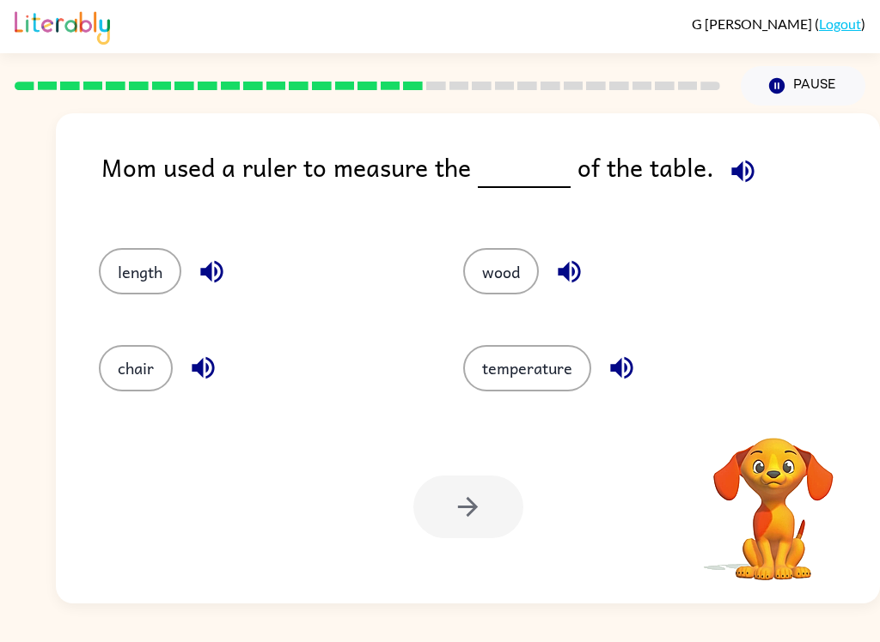
click at [119, 281] on button "length" at bounding box center [140, 271] width 82 height 46
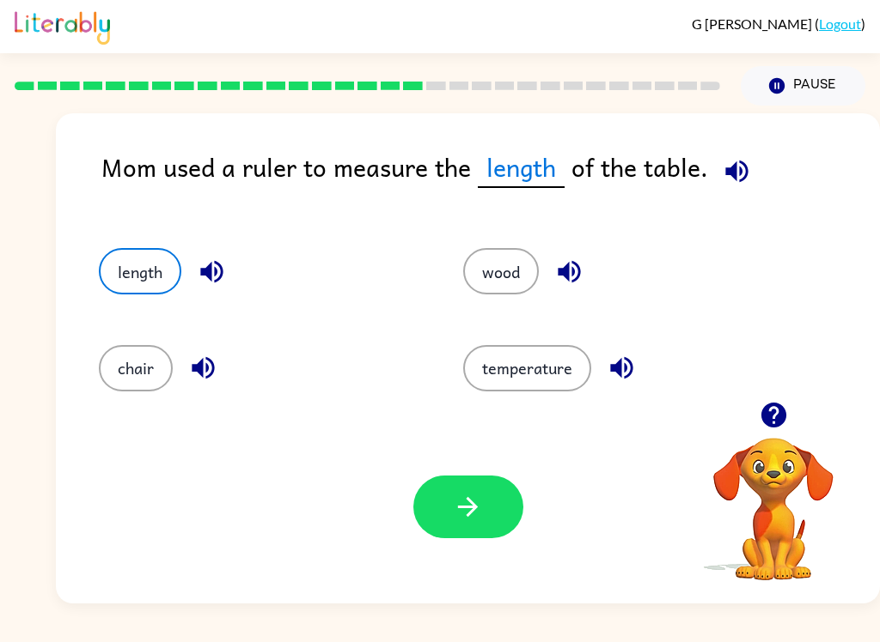
click at [455, 514] on icon "button" at bounding box center [468, 507] width 30 height 30
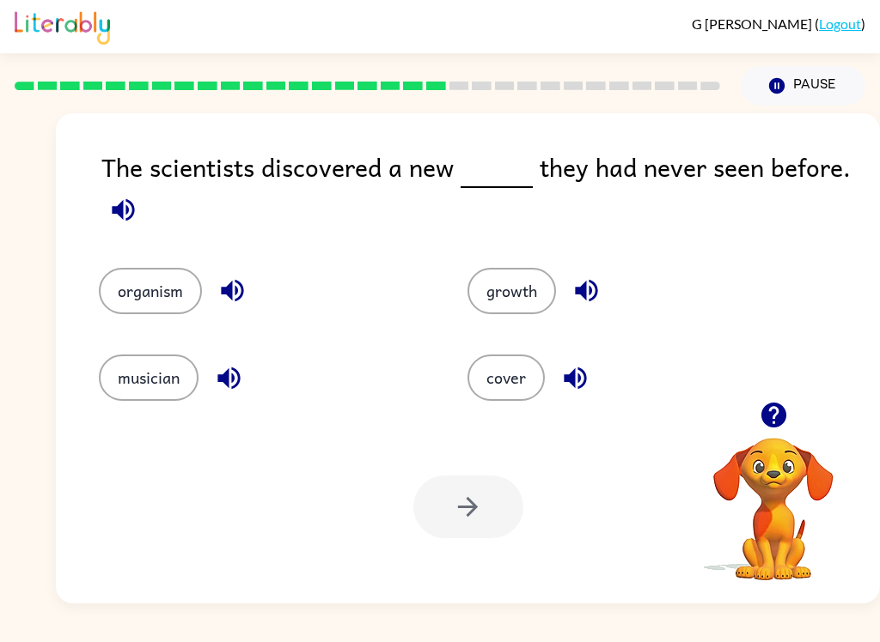
click at [127, 294] on button "organism" at bounding box center [150, 291] width 103 height 46
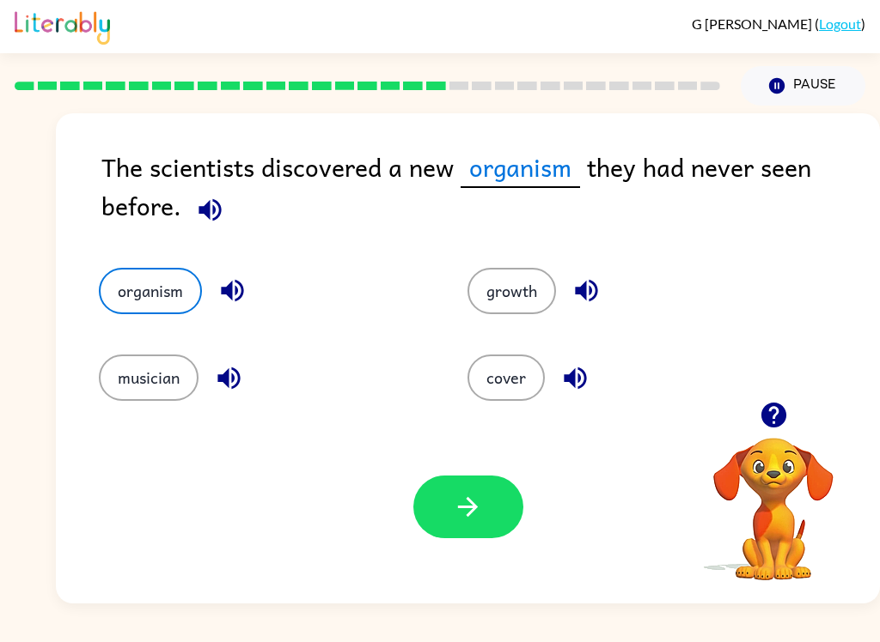
click at [482, 516] on icon "button" at bounding box center [468, 507] width 30 height 30
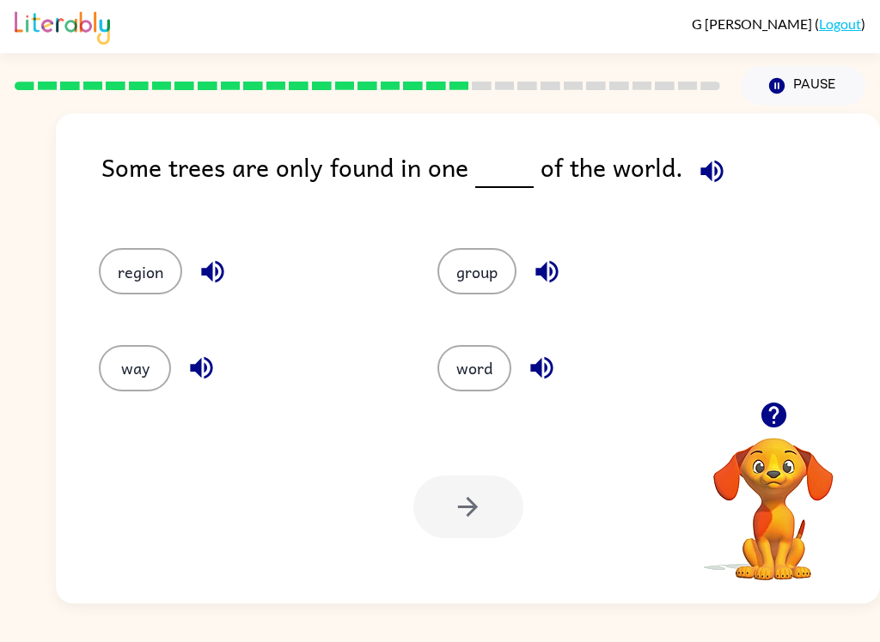
click at [498, 273] on button "group" at bounding box center [476, 271] width 79 height 46
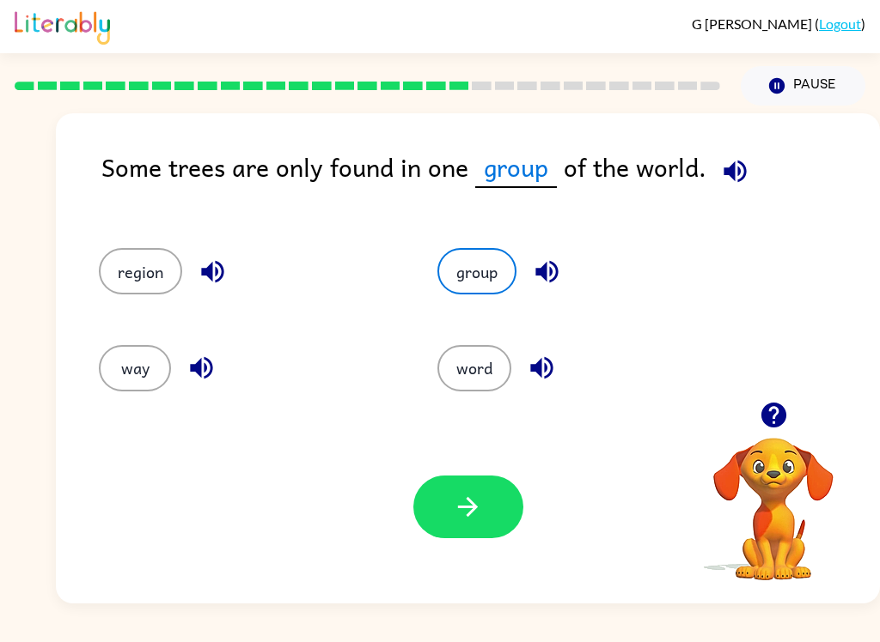
click at [468, 362] on button "word" at bounding box center [474, 368] width 74 height 46
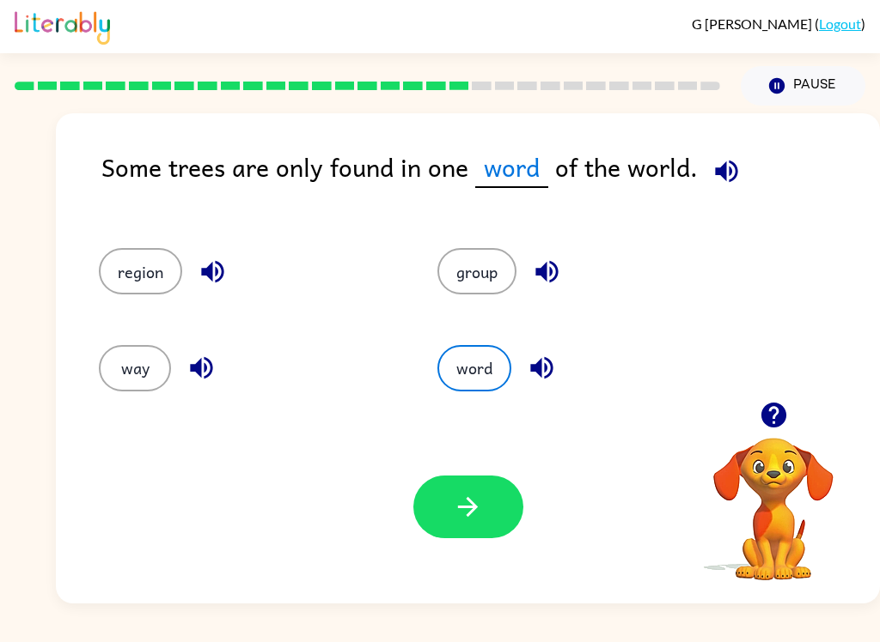
click at [129, 373] on button "way" at bounding box center [135, 368] width 72 height 46
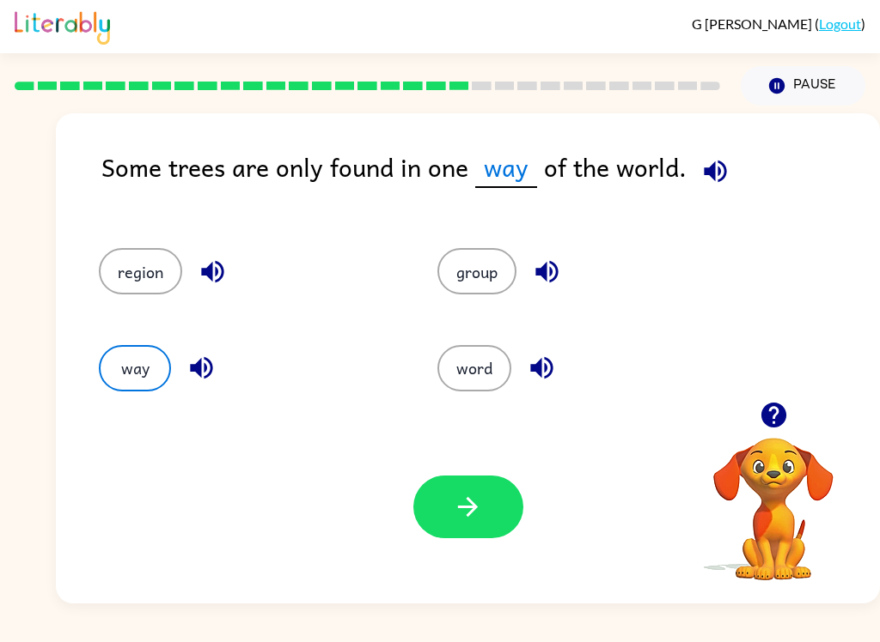
click at [135, 295] on button "region" at bounding box center [140, 271] width 83 height 46
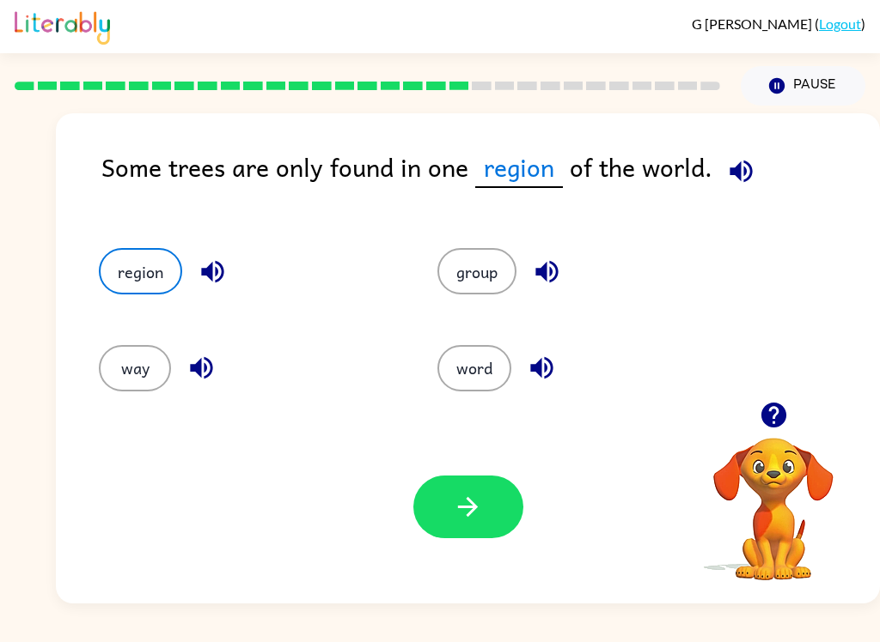
click at [497, 375] on button "word" at bounding box center [474, 368] width 74 height 46
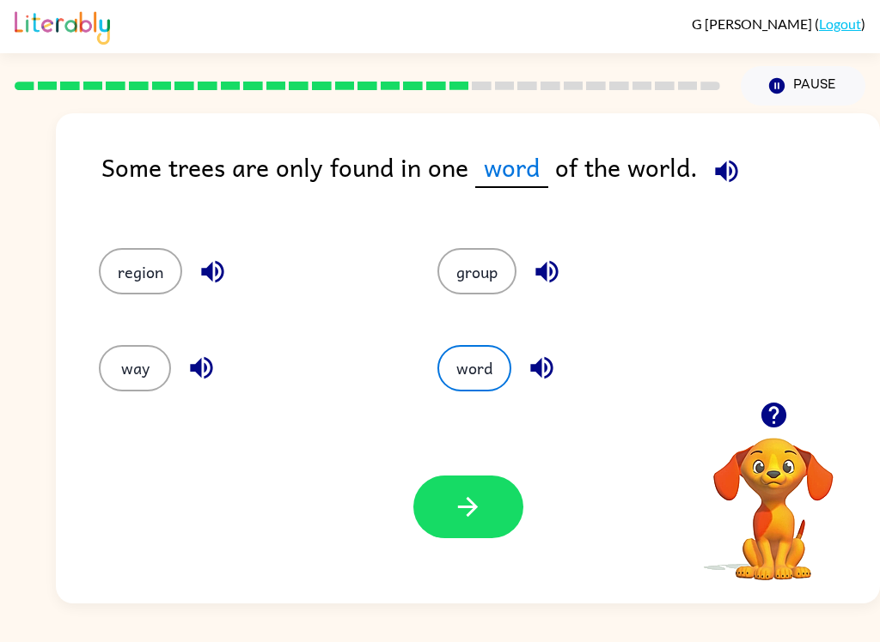
click at [480, 499] on icon "button" at bounding box center [468, 507] width 30 height 30
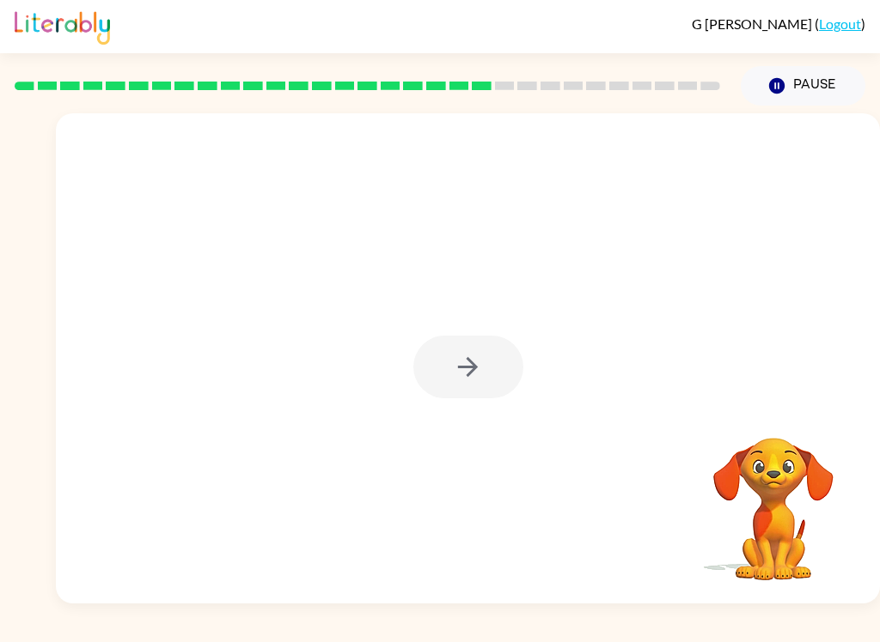
click at [455, 386] on div at bounding box center [468, 367] width 110 height 63
click at [450, 376] on button "button" at bounding box center [468, 367] width 110 height 63
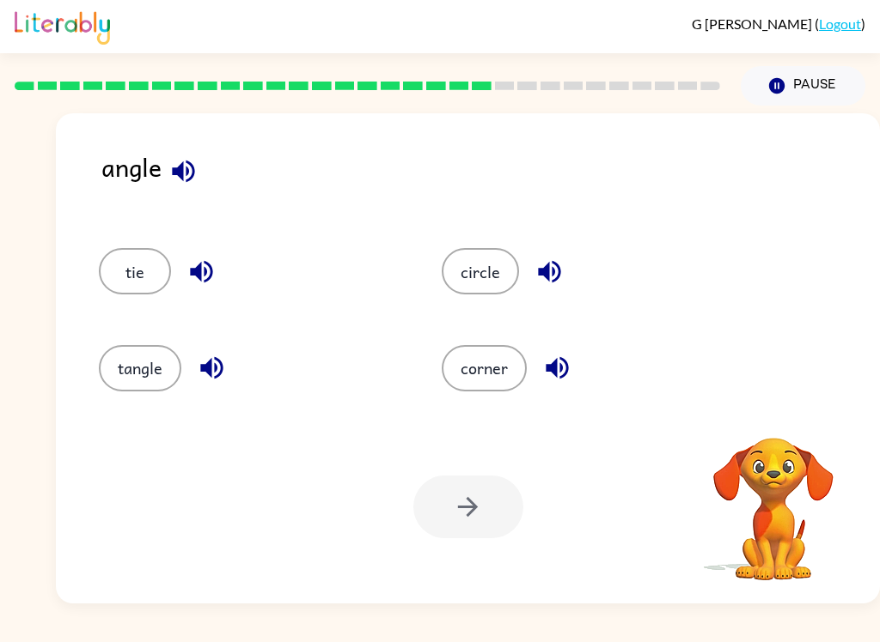
click at [468, 270] on button "circle" at bounding box center [479, 271] width 77 height 46
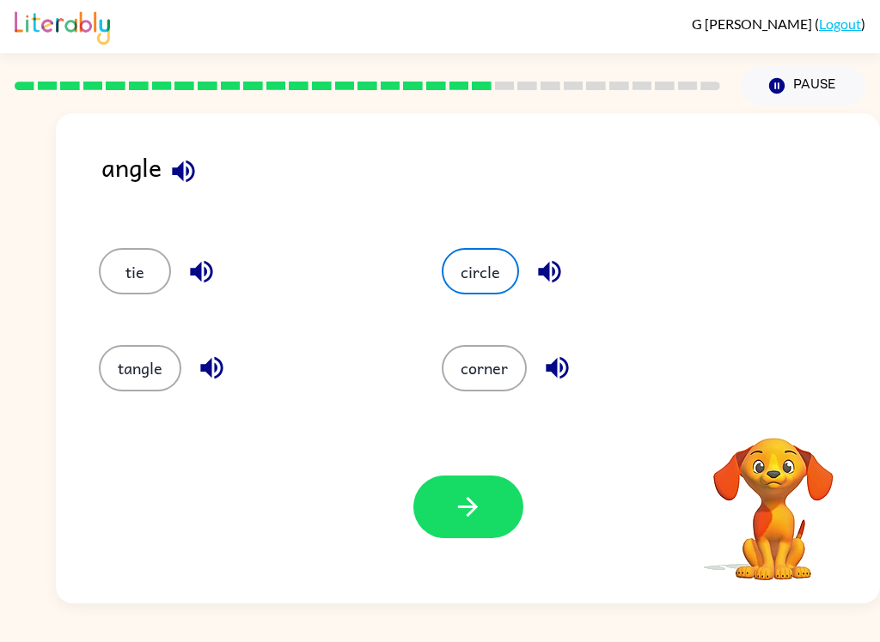
click at [473, 350] on button "corner" at bounding box center [483, 368] width 85 height 46
click at [116, 368] on button "tangle" at bounding box center [140, 368] width 82 height 46
click at [517, 516] on button "button" at bounding box center [468, 507] width 110 height 63
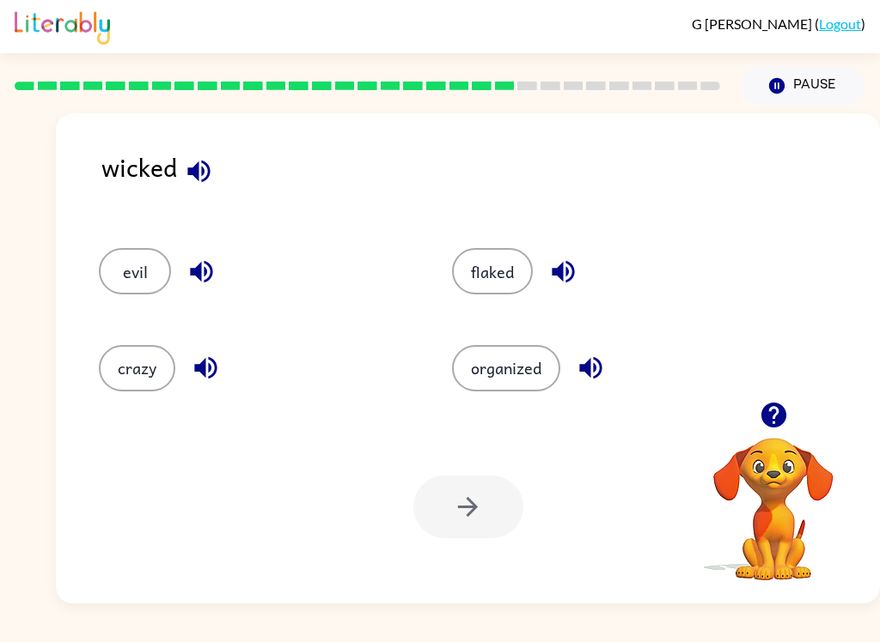
click at [518, 264] on button "flaked" at bounding box center [492, 271] width 81 height 46
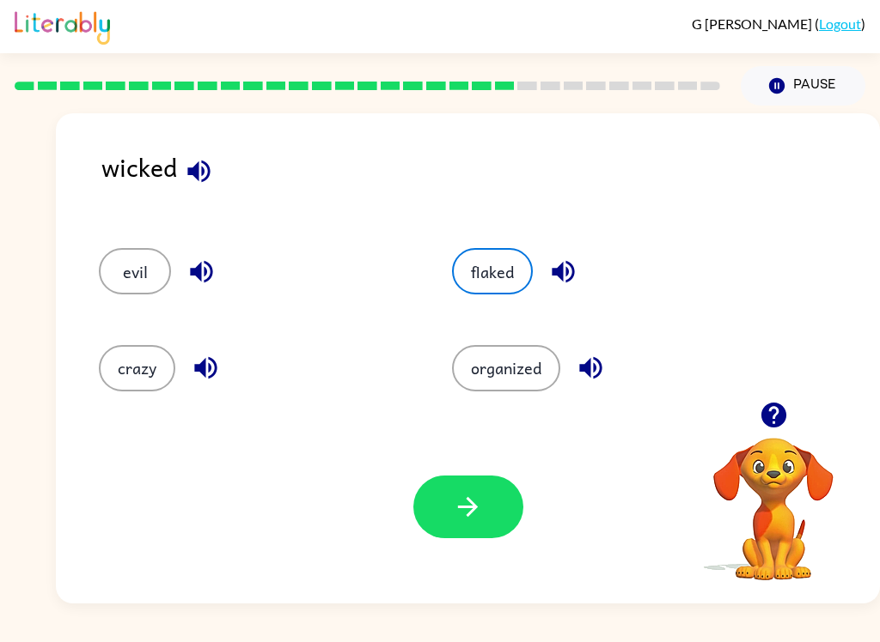
click at [563, 278] on icon "button" at bounding box center [562, 272] width 22 height 22
click at [760, 417] on icon "button" at bounding box center [773, 415] width 30 height 30
click at [602, 379] on icon "button" at bounding box center [590, 368] width 30 height 30
click at [200, 389] on button "button" at bounding box center [206, 368] width 44 height 44
click at [205, 277] on icon "button" at bounding box center [201, 272] width 30 height 30
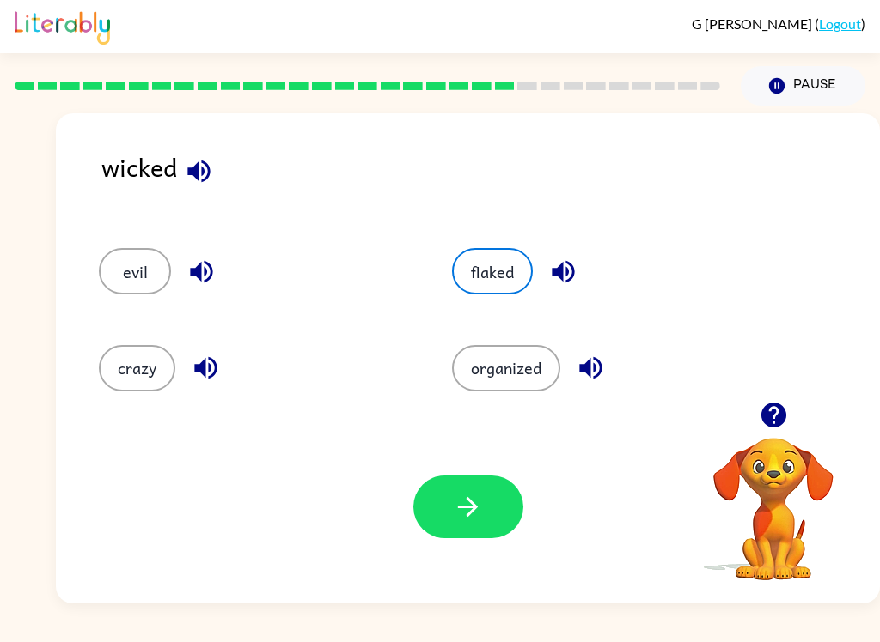
click at [164, 277] on button "evil" at bounding box center [135, 271] width 72 height 46
click at [471, 509] on icon "button" at bounding box center [468, 507] width 30 height 30
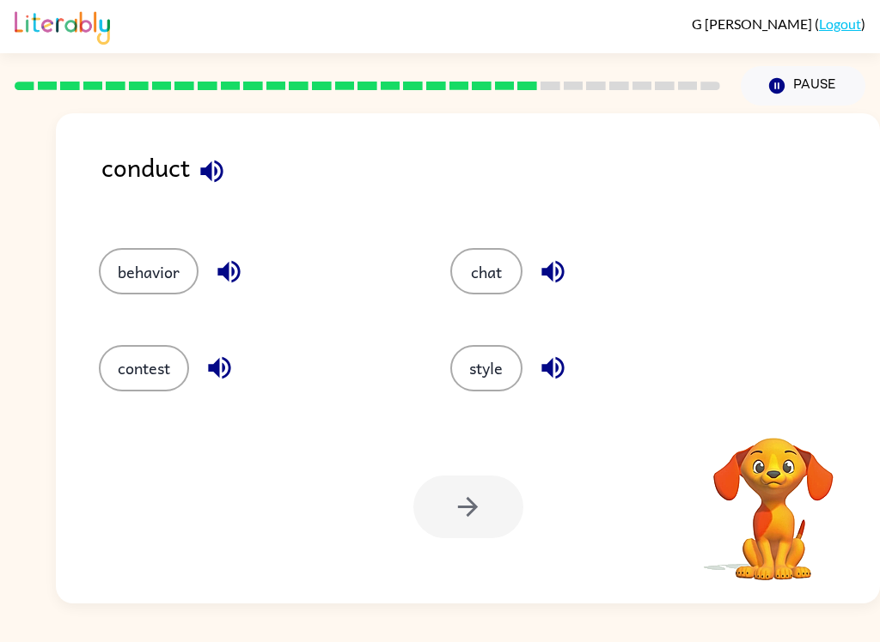
click at [162, 294] on button "behavior" at bounding box center [149, 271] width 100 height 46
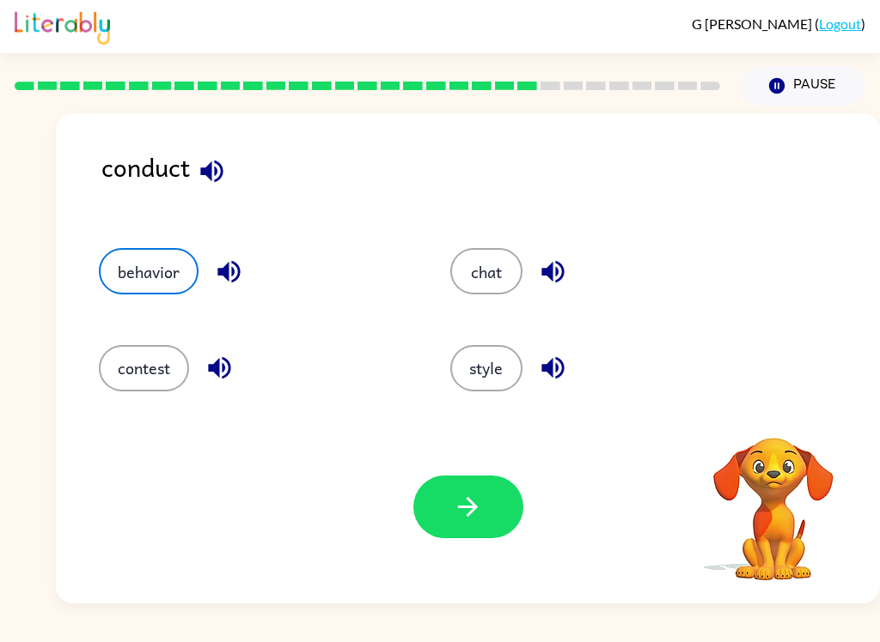
click at [126, 377] on button "contest" at bounding box center [144, 368] width 90 height 46
click at [478, 536] on button "button" at bounding box center [468, 507] width 110 height 63
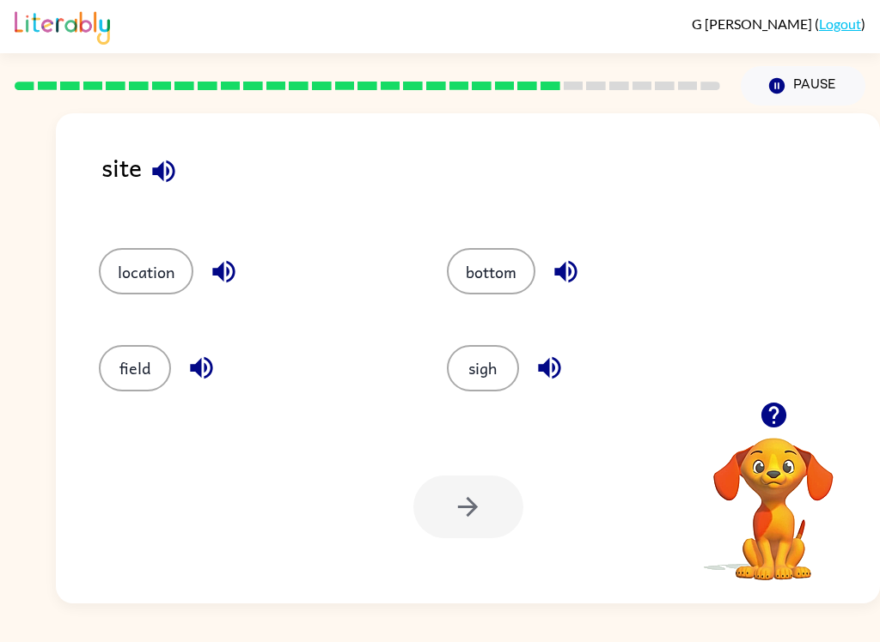
click at [105, 268] on button "location" at bounding box center [146, 271] width 94 height 46
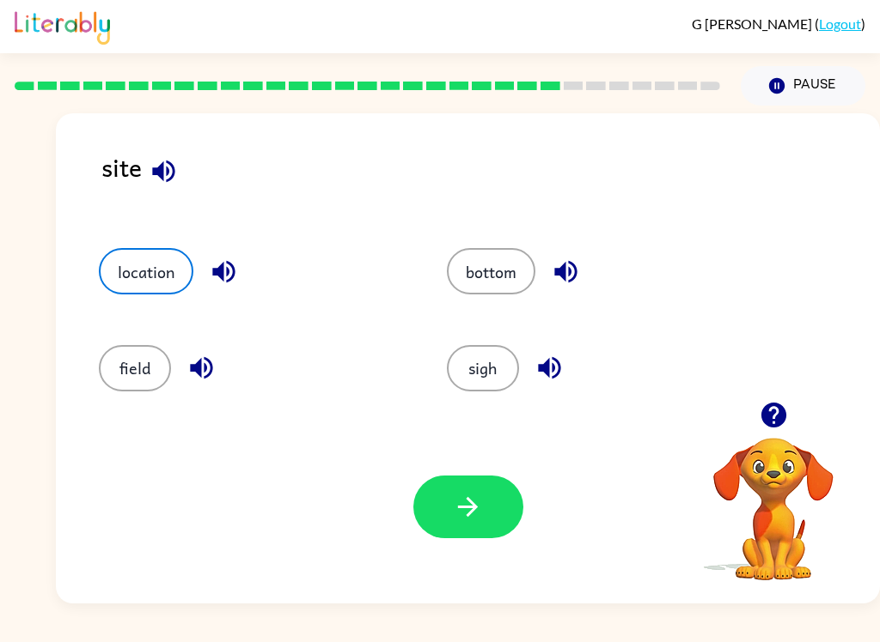
click at [478, 532] on button "button" at bounding box center [468, 507] width 110 height 63
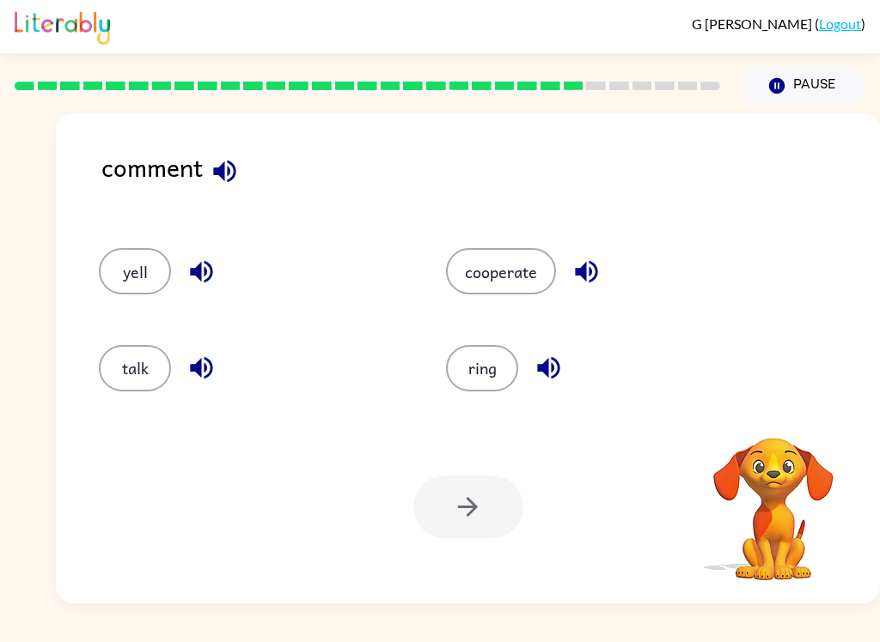
click at [130, 364] on button "talk" at bounding box center [135, 368] width 72 height 46
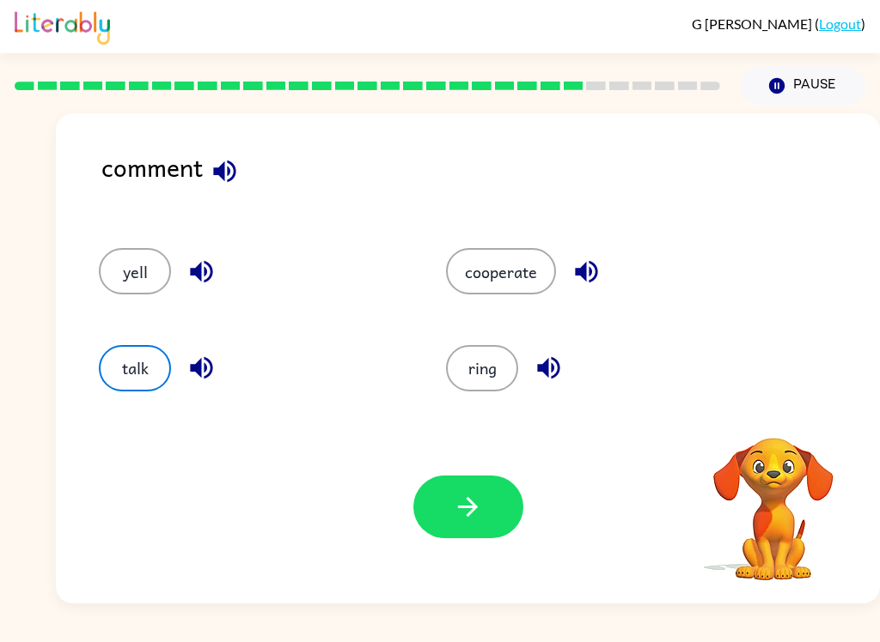
click at [488, 517] on button "button" at bounding box center [468, 507] width 110 height 63
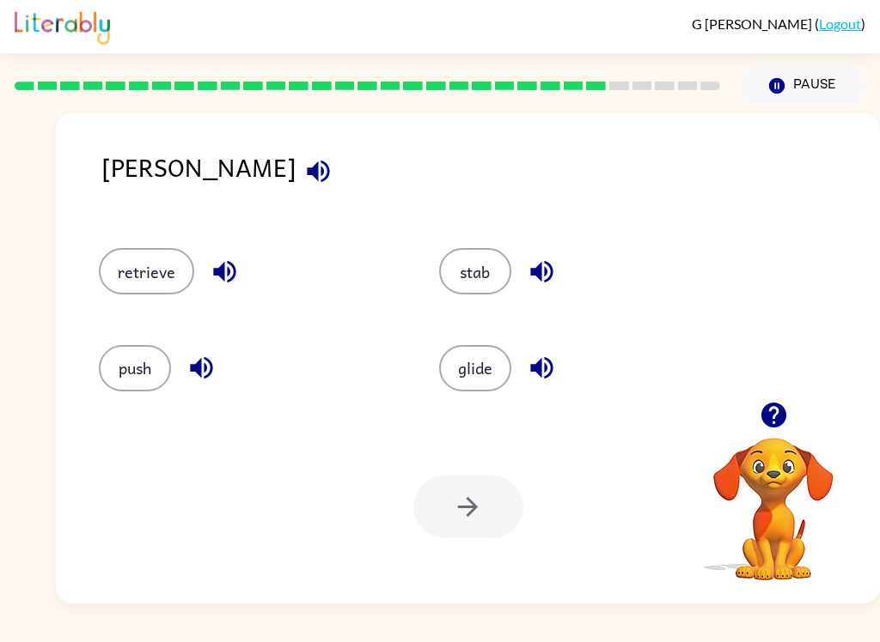
click at [482, 254] on button "stab" at bounding box center [475, 271] width 72 height 46
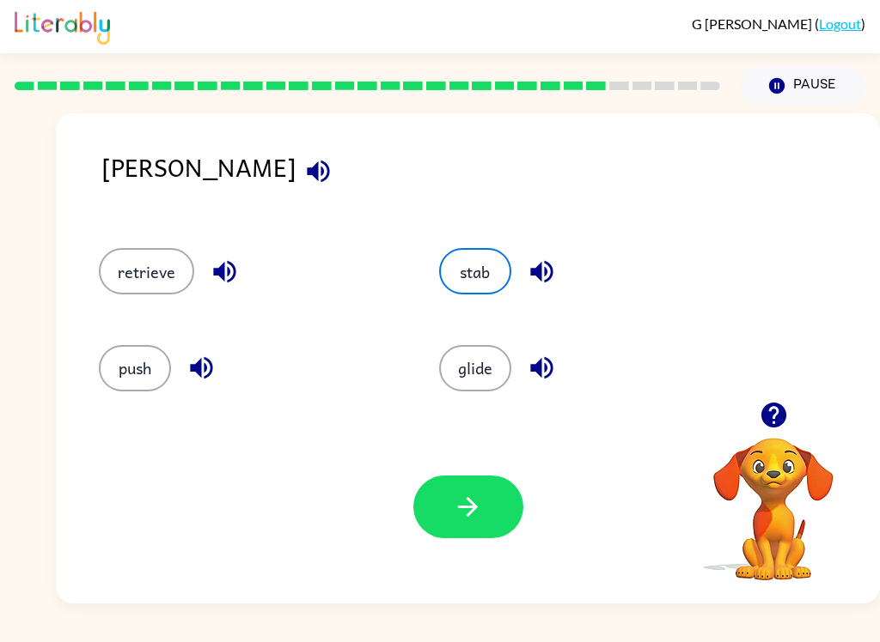
click at [471, 532] on button "button" at bounding box center [468, 507] width 110 height 63
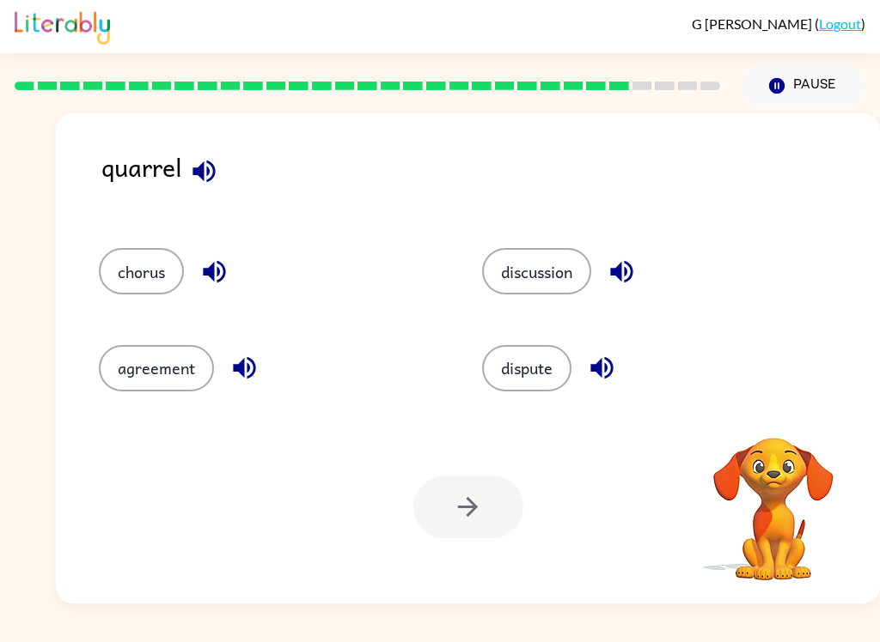
click at [198, 174] on icon "button" at bounding box center [203, 171] width 22 height 22
click at [197, 174] on icon "button" at bounding box center [203, 171] width 22 height 22
click at [209, 180] on icon "button" at bounding box center [203, 171] width 22 height 22
click at [198, 175] on icon "button" at bounding box center [203, 171] width 22 height 22
click at [124, 282] on button "chorus" at bounding box center [141, 271] width 85 height 46
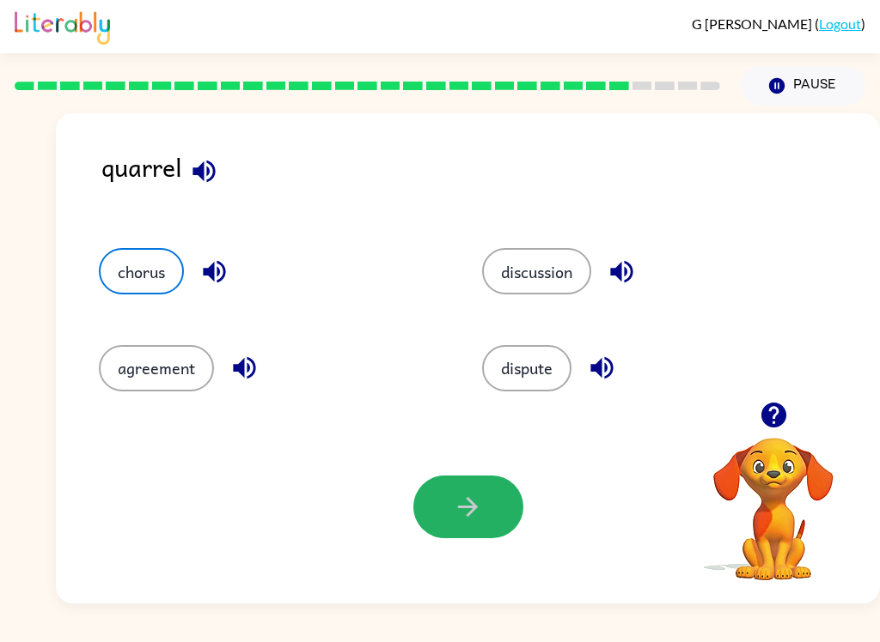
click at [481, 536] on button "button" at bounding box center [468, 507] width 110 height 63
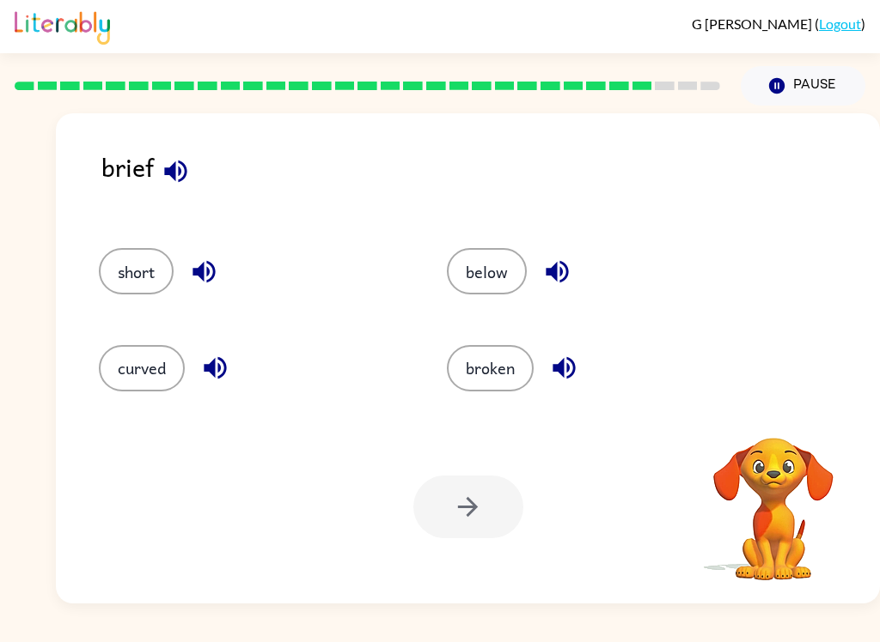
click at [117, 295] on button "short" at bounding box center [136, 271] width 75 height 46
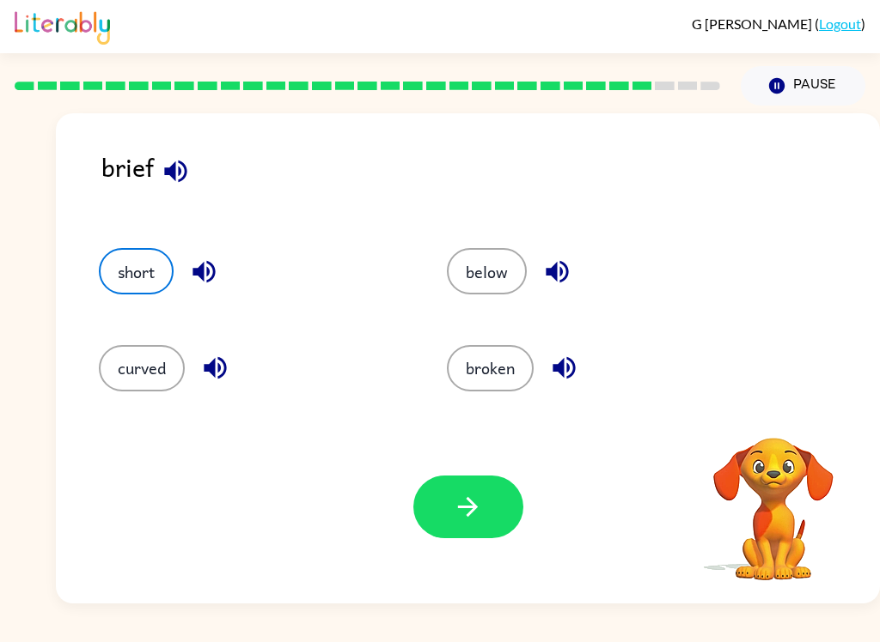
click at [464, 531] on button "button" at bounding box center [468, 507] width 110 height 63
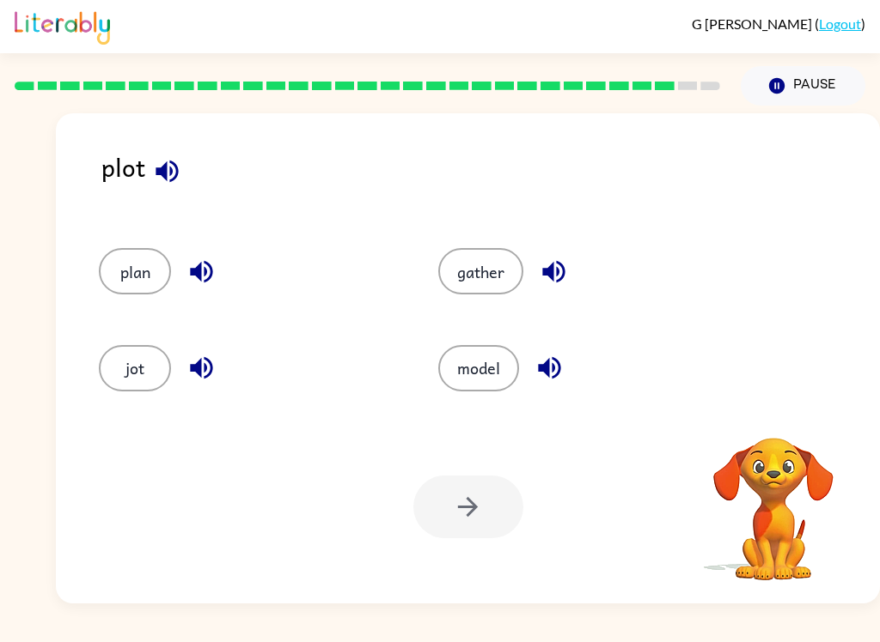
click at [123, 276] on button "plan" at bounding box center [135, 271] width 72 height 46
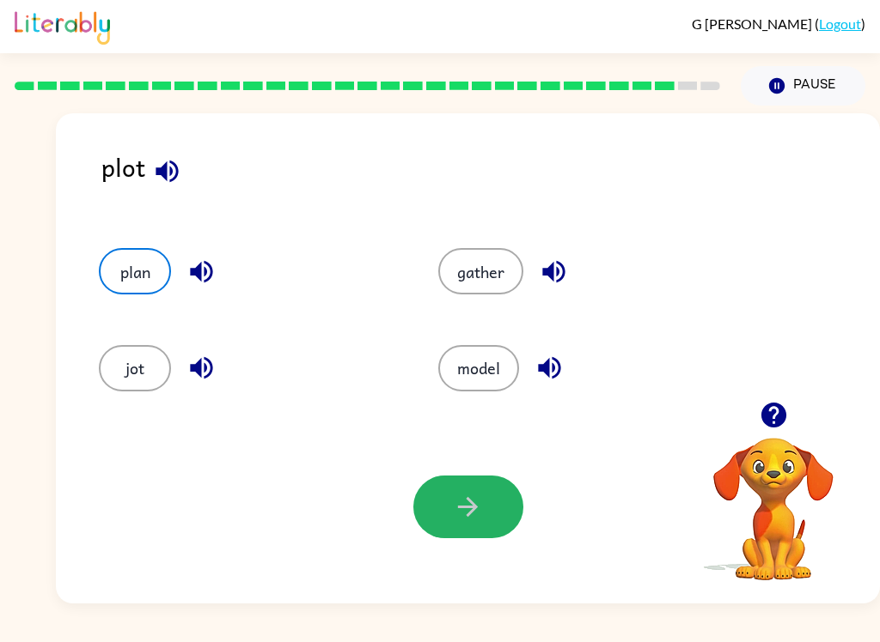
click at [451, 492] on button "button" at bounding box center [468, 507] width 110 height 63
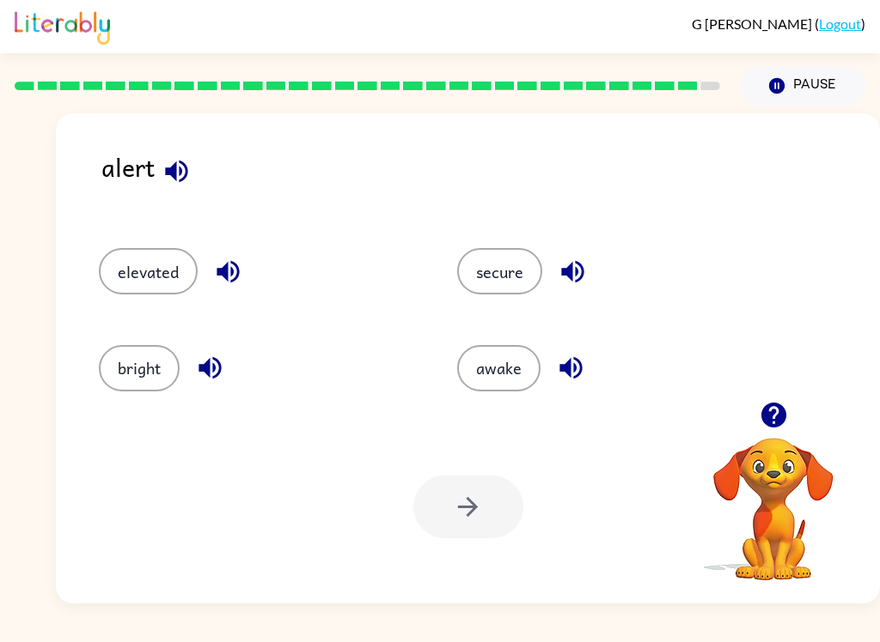
click at [515, 271] on button "secure" at bounding box center [499, 271] width 85 height 46
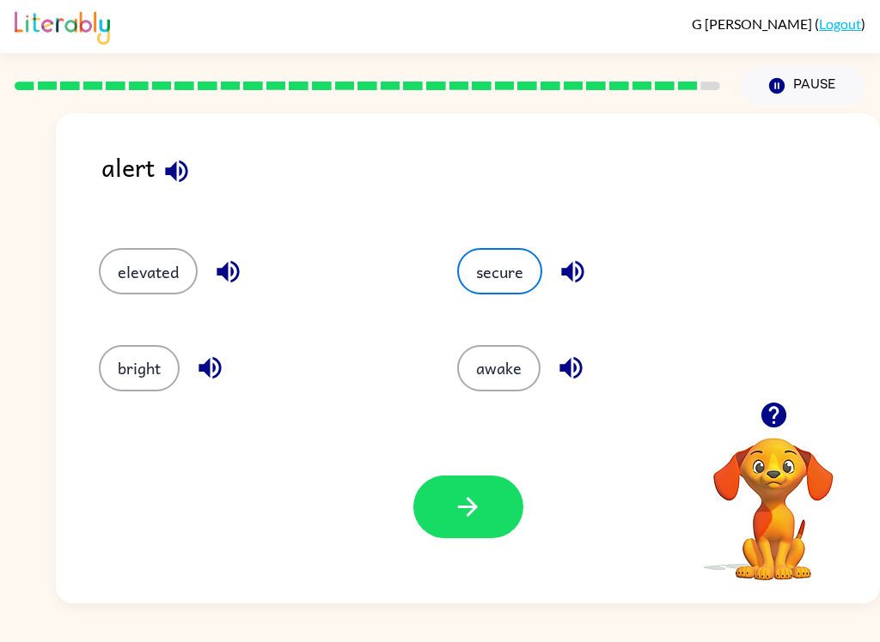
click at [469, 536] on button "button" at bounding box center [468, 507] width 110 height 63
